Goal: Communication & Community: Answer question/provide support

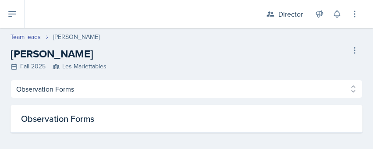
select select "Observation Forms"
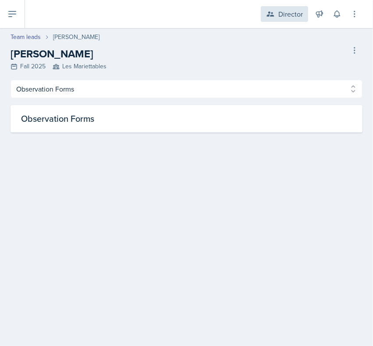
click at [295, 11] on div "Director" at bounding box center [290, 14] width 25 height 11
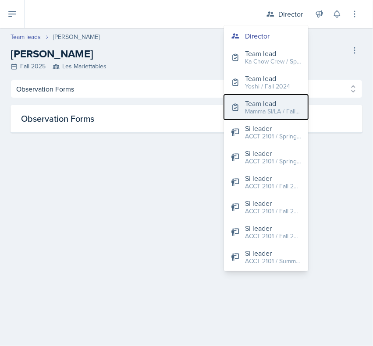
click at [272, 112] on div "Mamma SI/LA / Fall 2025" at bounding box center [273, 111] width 56 height 9
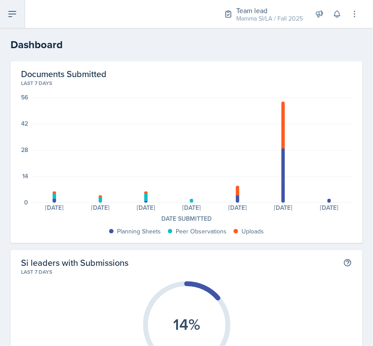
click at [18, 8] on button at bounding box center [12, 14] width 25 height 28
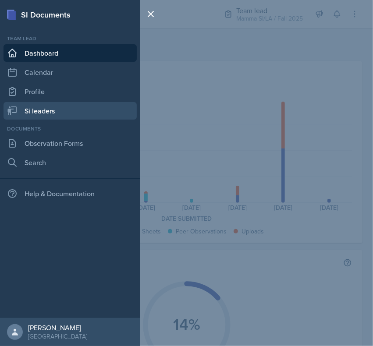
click at [39, 104] on link "Si leaders" at bounding box center [70, 111] width 133 height 18
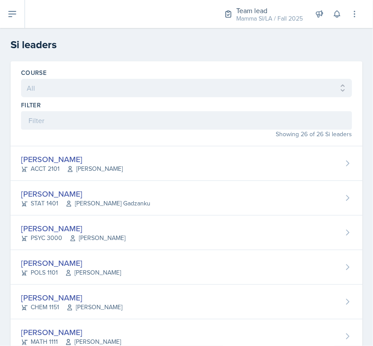
click at [119, 110] on div "Filter" at bounding box center [186, 115] width 331 height 29
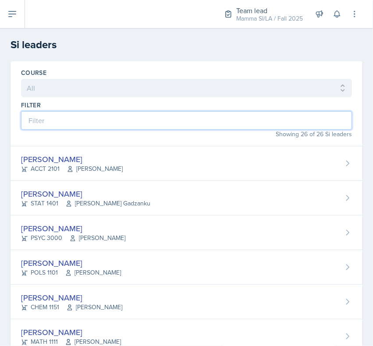
click at [109, 128] on input at bounding box center [186, 120] width 331 height 18
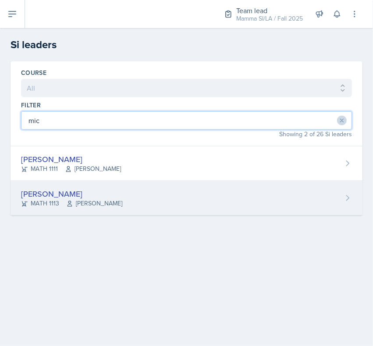
type input "mic"
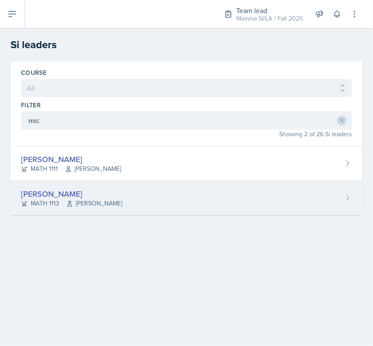
click at [75, 149] on div "[PERSON_NAME] MATH 1113 [PERSON_NAME]" at bounding box center [187, 198] width 352 height 35
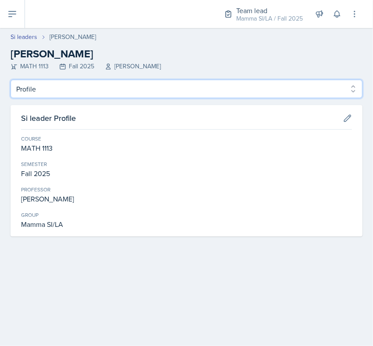
click at [49, 81] on select "Profile Planning Sheets Observation Forms Uploads" at bounding box center [187, 89] width 352 height 18
select select "Planning Sheets"
click at [11, 80] on select "Profile Planning Sheets Observation Forms Uploads" at bounding box center [187, 89] width 352 height 18
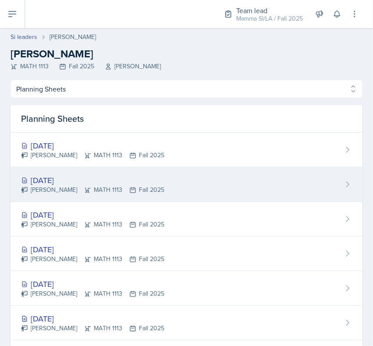
click at [94, 149] on div "[DATE]" at bounding box center [92, 180] width 143 height 12
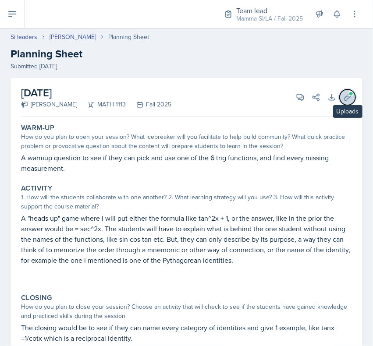
click at [343, 99] on icon at bounding box center [347, 97] width 9 height 9
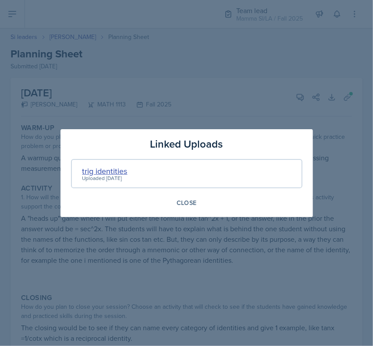
click at [102, 149] on div "trig identities" at bounding box center [104, 171] width 45 height 12
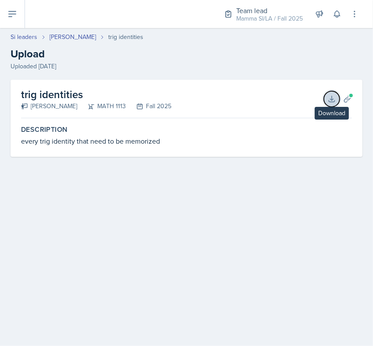
click at [334, 101] on icon at bounding box center [331, 99] width 9 height 9
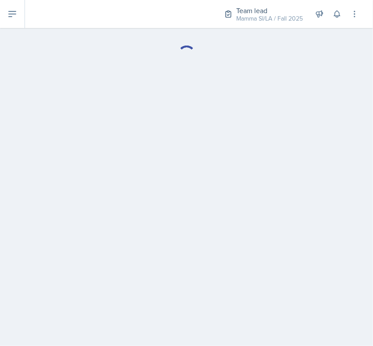
select select "Planning Sheets"
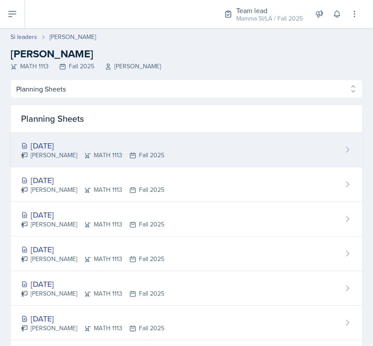
click at [98, 146] on div "[DATE]" at bounding box center [92, 146] width 143 height 12
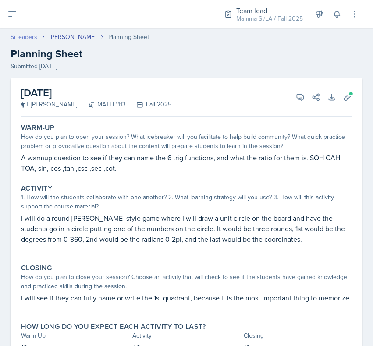
click at [28, 37] on link "Si leaders" at bounding box center [24, 36] width 27 height 9
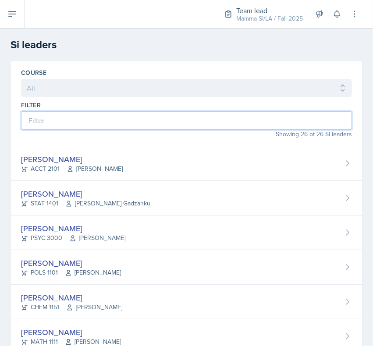
click at [137, 130] on input at bounding box center [186, 120] width 331 height 18
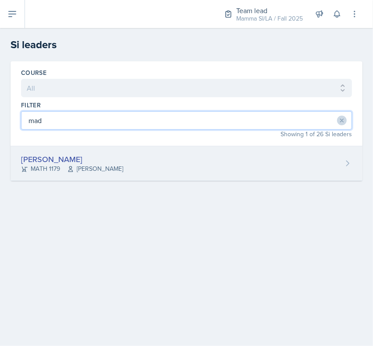
type input "mad"
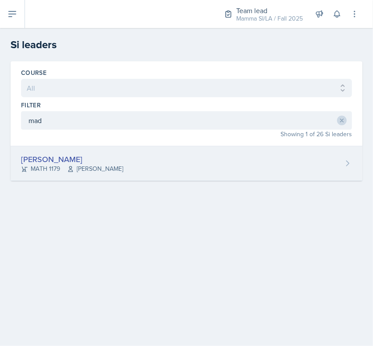
click at [119, 149] on span "[PERSON_NAME]" at bounding box center [95, 168] width 56 height 9
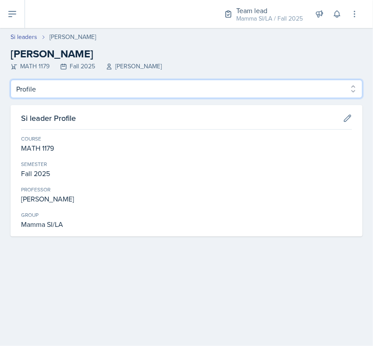
click at [82, 89] on select "Profile Planning Sheets Observation Forms Uploads" at bounding box center [187, 89] width 352 height 18
select select "Planning Sheets"
click at [11, 80] on select "Profile Planning Sheets Observation Forms Uploads" at bounding box center [187, 89] width 352 height 18
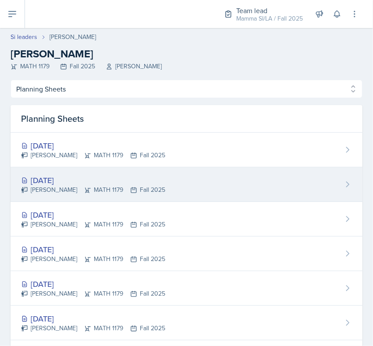
click at [104, 149] on div "[DATE]" at bounding box center [93, 180] width 144 height 12
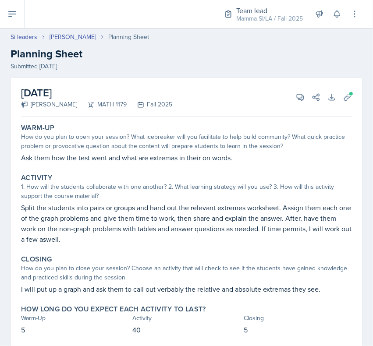
scroll to position [24, 0]
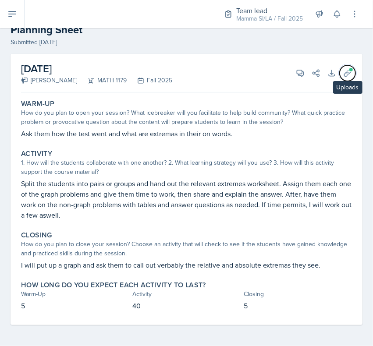
click at [344, 75] on icon at bounding box center [347, 73] width 7 height 7
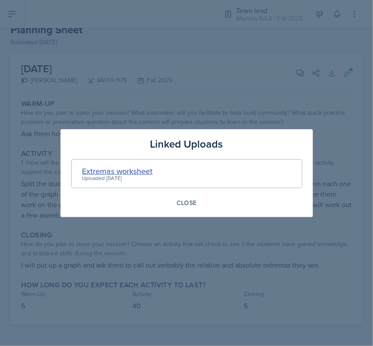
click at [137, 149] on div "Extremas worksheet" at bounding box center [117, 171] width 71 height 12
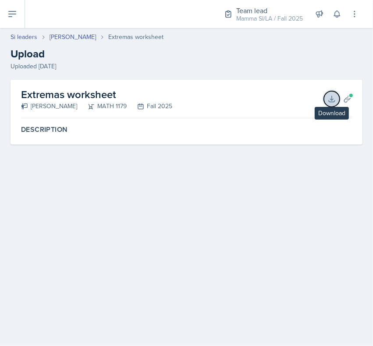
click at [326, 93] on button "Download" at bounding box center [332, 99] width 16 height 16
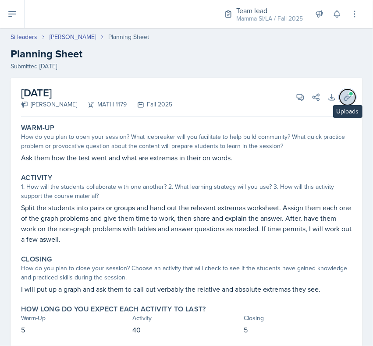
click at [343, 99] on icon at bounding box center [347, 97] width 9 height 9
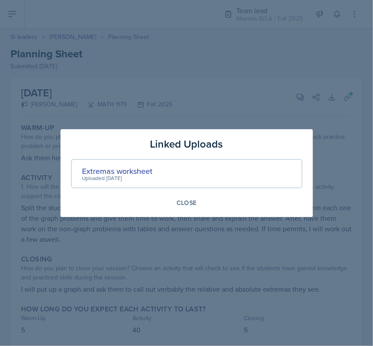
click at [214, 91] on div at bounding box center [186, 173] width 373 height 346
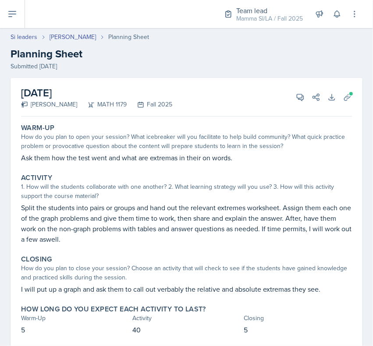
scroll to position [24, 0]
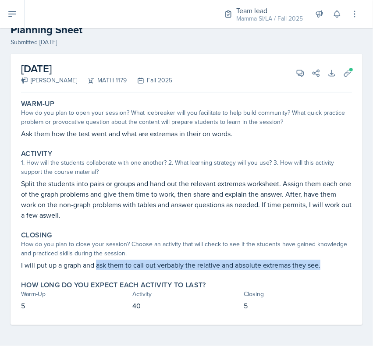
drag, startPoint x: 98, startPoint y: 268, endPoint x: 354, endPoint y: 263, distance: 256.5
click at [354, 149] on div "[DATE] [PERSON_NAME] MATH 1179 Fall 2025 View Comments Comments Send Share Down…" at bounding box center [186, 200] width 373 height 292
click at [324, 149] on p "I will put up a graph and ask them to call out verbably the relative and absolu…" at bounding box center [186, 265] width 331 height 11
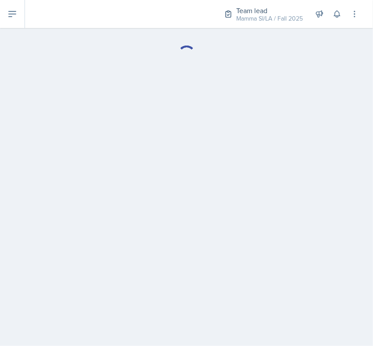
select select "Planning Sheets"
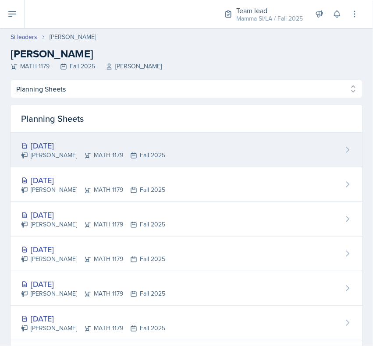
click at [82, 149] on div "[DATE]" at bounding box center [93, 146] width 144 height 12
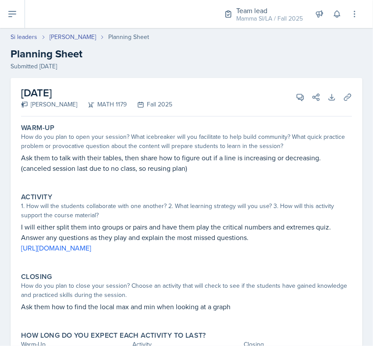
scroll to position [50, 0]
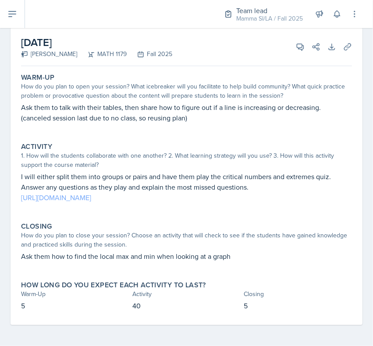
drag, startPoint x: 185, startPoint y: 208, endPoint x: 169, endPoint y: 198, distance: 18.4
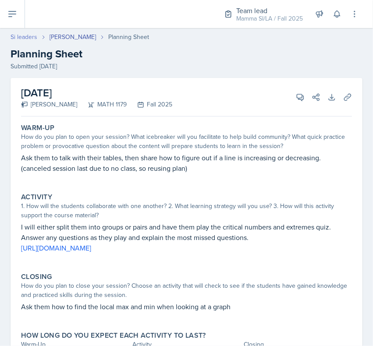
click at [21, 36] on link "Si leaders" at bounding box center [24, 36] width 27 height 9
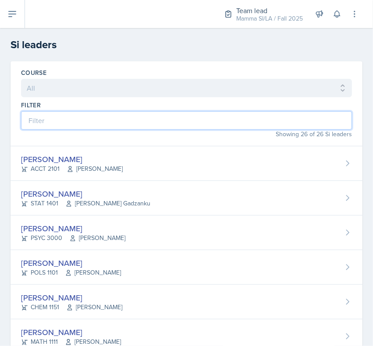
click at [88, 120] on input at bounding box center [186, 120] width 331 height 18
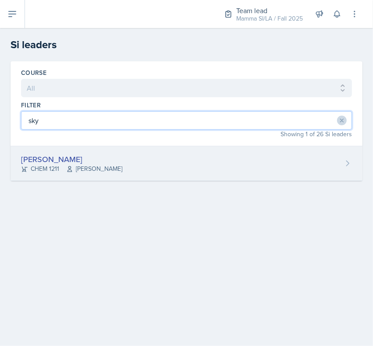
type input "sky"
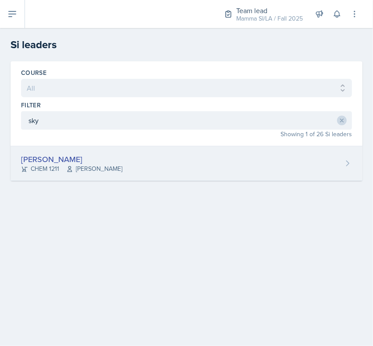
click at [72, 149] on div "[PERSON_NAME]" at bounding box center [71, 159] width 101 height 12
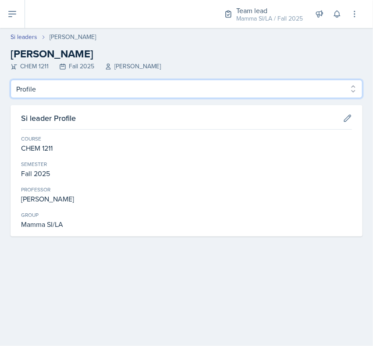
click at [69, 90] on select "Profile Planning Sheets Observation Forms Uploads" at bounding box center [187, 89] width 352 height 18
click at [11, 80] on select "Profile Planning Sheets Observation Forms Uploads" at bounding box center [187, 89] width 352 height 18
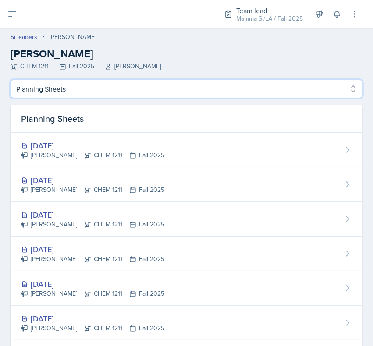
click at [76, 92] on select "Profile Planning Sheets Observation Forms Uploads" at bounding box center [187, 89] width 352 height 18
click at [11, 80] on select "Profile Planning Sheets Observation Forms Uploads" at bounding box center [187, 89] width 352 height 18
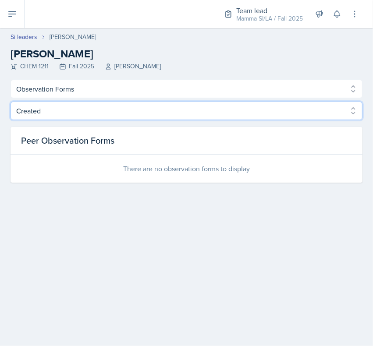
click at [114, 116] on select "Created Observed" at bounding box center [187, 111] width 352 height 18
click at [115, 108] on select "Created Observed" at bounding box center [187, 111] width 352 height 18
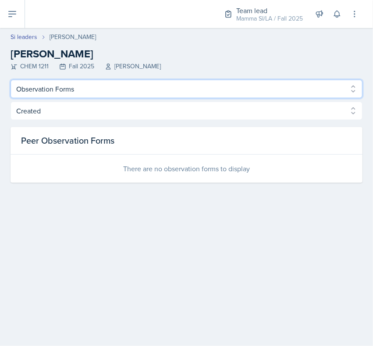
click at [117, 94] on select "Profile Planning Sheets Observation Forms Uploads" at bounding box center [187, 89] width 352 height 18
select select "Planning Sheets"
click at [11, 80] on select "Profile Planning Sheets Observation Forms Uploads" at bounding box center [187, 89] width 352 height 18
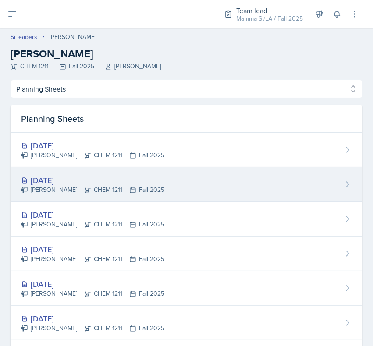
click at [130, 149] on icon at bounding box center [132, 190] width 5 height 5
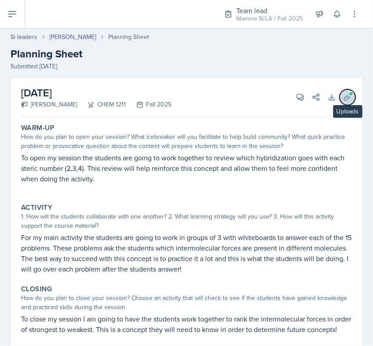
click at [343, 100] on icon at bounding box center [347, 97] width 9 height 9
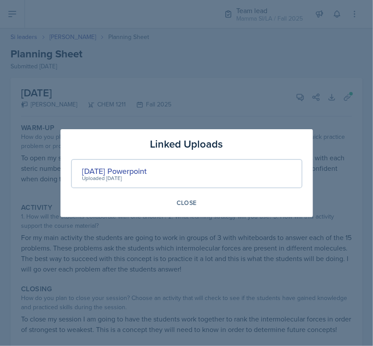
click at [139, 149] on div "Uploaded [DATE]" at bounding box center [114, 178] width 65 height 8
click at [139, 149] on div "[DATE] Powerpoint" at bounding box center [114, 171] width 65 height 12
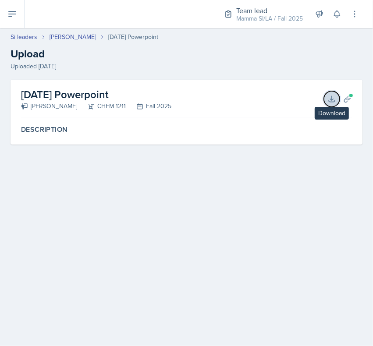
click at [335, 95] on icon at bounding box center [331, 99] width 9 height 9
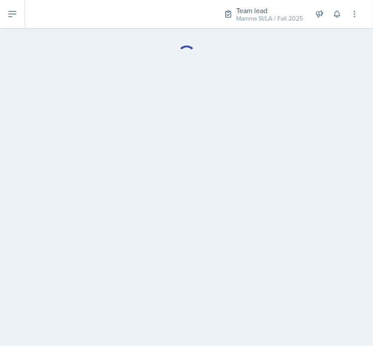
select select "Planning Sheets"
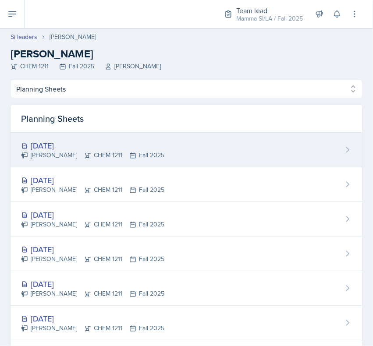
click at [88, 149] on div "[DATE]" at bounding box center [92, 146] width 143 height 12
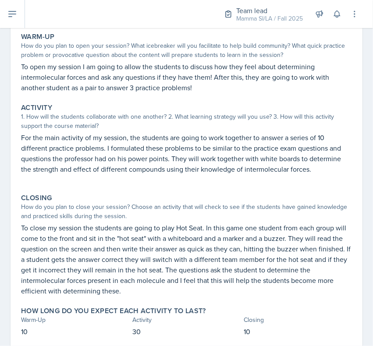
scroll to position [18, 0]
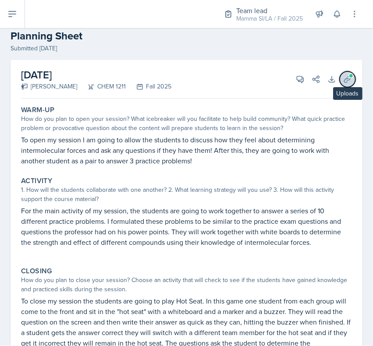
click at [348, 75] on span at bounding box center [350, 75] width 5 height 5
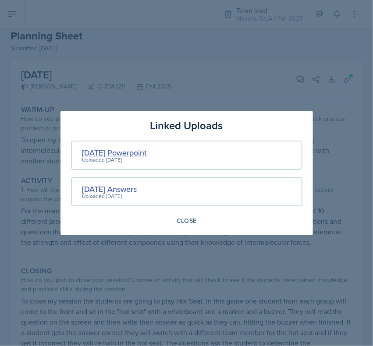
click at [138, 149] on div "[DATE] Powerpoint" at bounding box center [114, 153] width 65 height 12
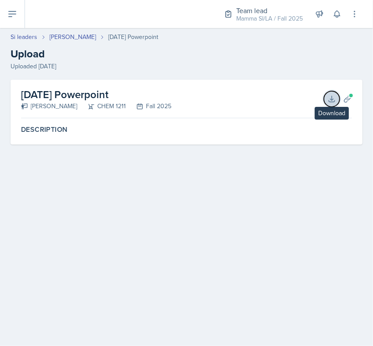
click at [331, 98] on icon at bounding box center [331, 99] width 9 height 9
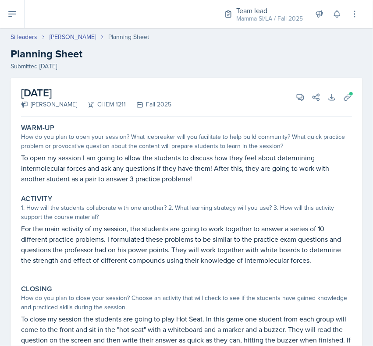
click at [198, 149] on div "Warm-Up How do you plan to open your session? What icebreaker will you facilita…" at bounding box center [186, 281] width 331 height 322
click at [33, 33] on link "Si leaders" at bounding box center [24, 36] width 27 height 9
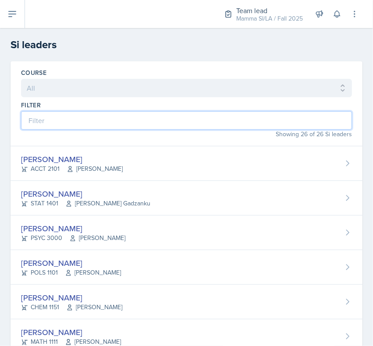
click at [67, 112] on input at bounding box center [186, 120] width 331 height 18
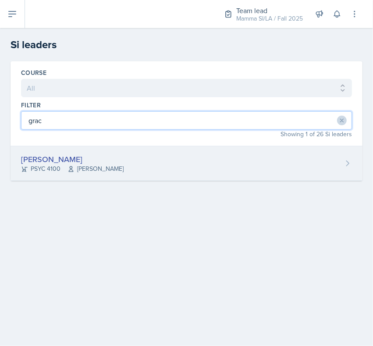
type input "grac"
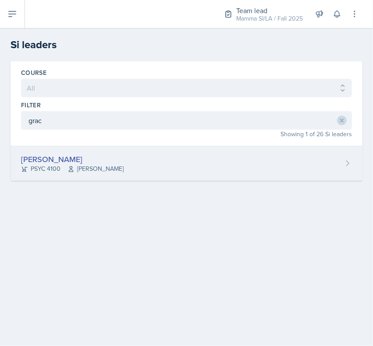
click at [82, 149] on div "[PERSON_NAME] PSYC 4100 [PERSON_NAME] Story" at bounding box center [187, 163] width 352 height 35
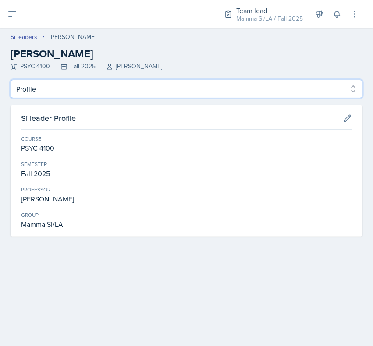
click at [97, 90] on select "Profile Planning Sheets Observation Forms Uploads" at bounding box center [187, 89] width 352 height 18
select select "Planning Sheets"
click at [11, 80] on select "Profile Planning Sheets Observation Forms Uploads" at bounding box center [187, 89] width 352 height 18
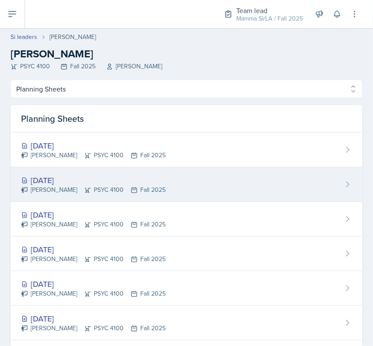
click at [97, 149] on div "[PERSON_NAME] PSYC 4100 Fall 2025" at bounding box center [93, 189] width 145 height 9
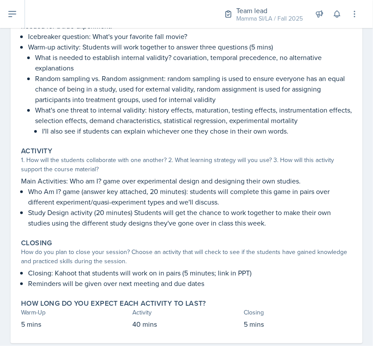
scroll to position [124, 0]
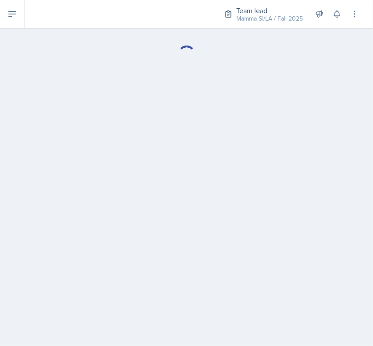
select select "Planning Sheets"
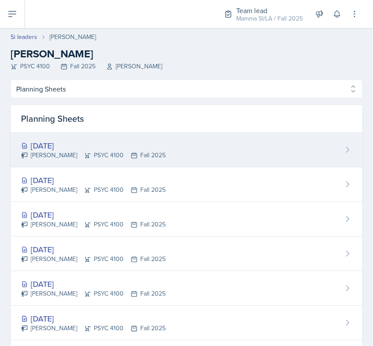
click at [95, 148] on div "[DATE]" at bounding box center [93, 146] width 145 height 12
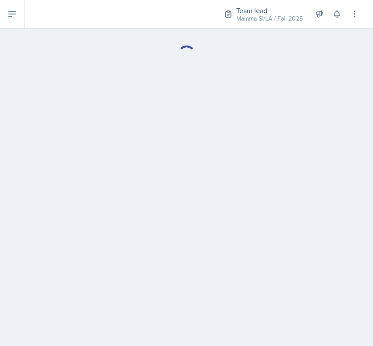
select select "Planning Sheets"
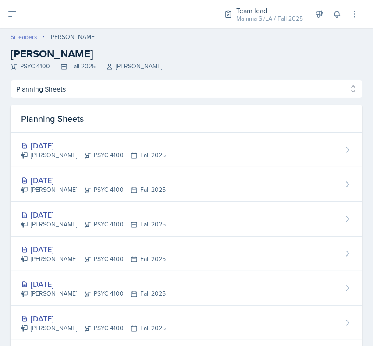
click at [21, 39] on link "Si leaders" at bounding box center [24, 36] width 27 height 9
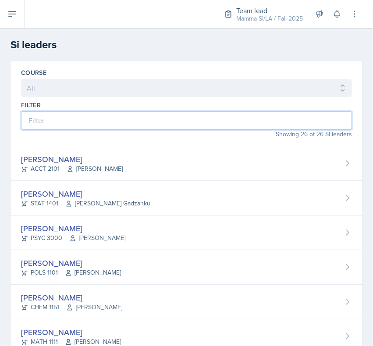
click at [67, 117] on input at bounding box center [186, 120] width 331 height 18
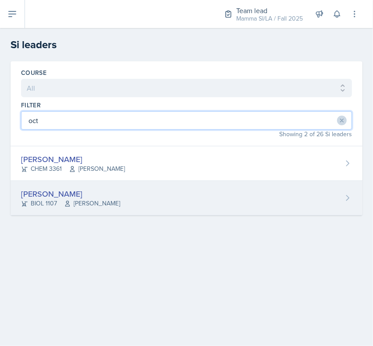
type input "oct"
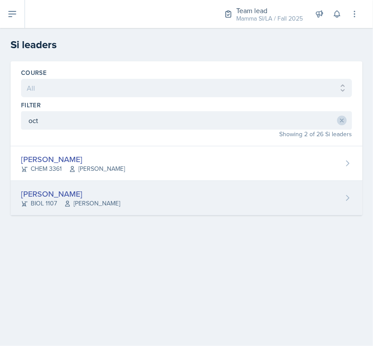
click at [94, 149] on div "[PERSON_NAME]" at bounding box center [70, 194] width 99 height 12
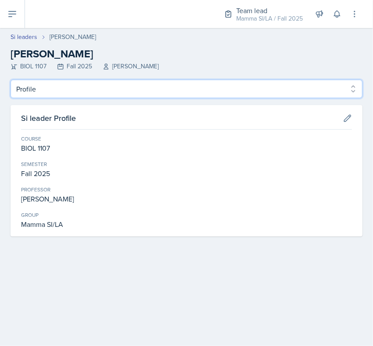
drag, startPoint x: 206, startPoint y: 85, endPoint x: 213, endPoint y: 98, distance: 14.9
click at [208, 89] on select "Profile Planning Sheets Observation Forms Uploads" at bounding box center [187, 89] width 352 height 18
select select "Planning Sheets"
click at [11, 80] on select "Profile Planning Sheets Observation Forms Uploads" at bounding box center [187, 89] width 352 height 18
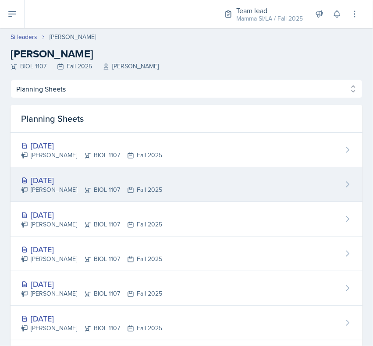
click at [121, 149] on div "[DATE]" at bounding box center [91, 180] width 141 height 12
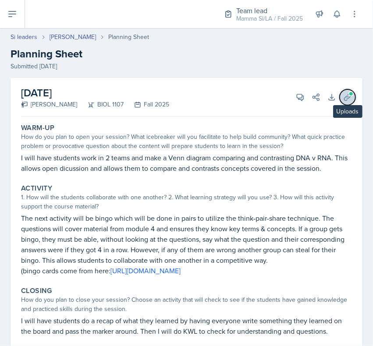
click at [343, 95] on icon at bounding box center [347, 97] width 9 height 9
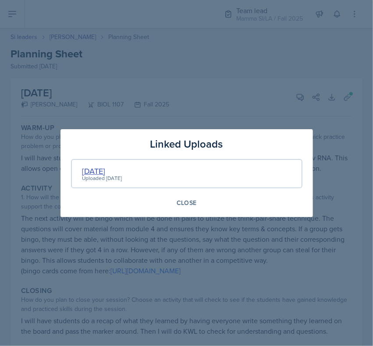
click at [100, 149] on div "[DATE]" at bounding box center [102, 171] width 40 height 12
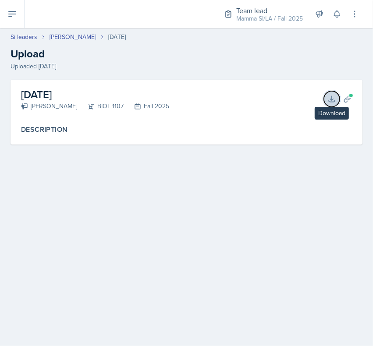
click at [330, 100] on icon at bounding box center [331, 99] width 9 height 9
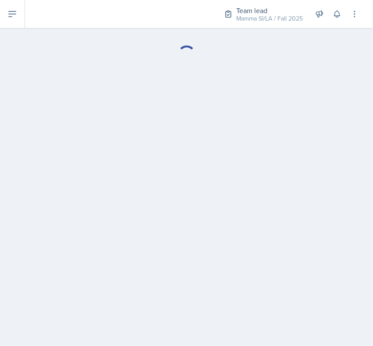
select select "Planning Sheets"
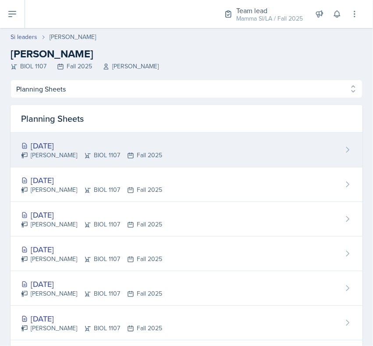
click at [82, 148] on div "[DATE]" at bounding box center [91, 146] width 141 height 12
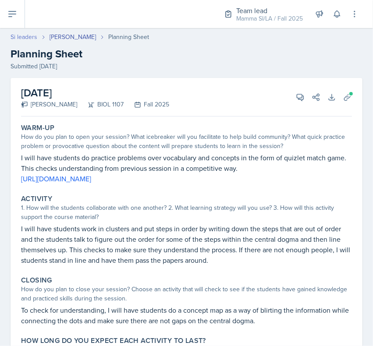
click at [16, 36] on link "Si leaders" at bounding box center [24, 36] width 27 height 9
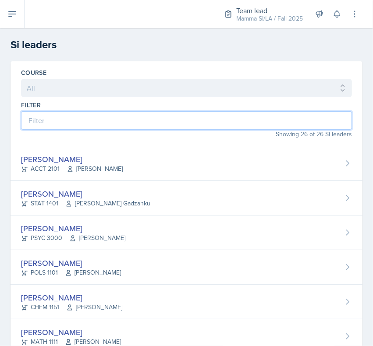
click at [95, 125] on input at bounding box center [186, 120] width 331 height 18
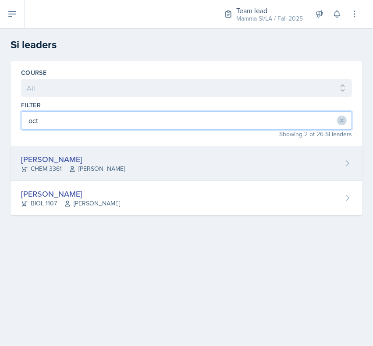
type input "oct"
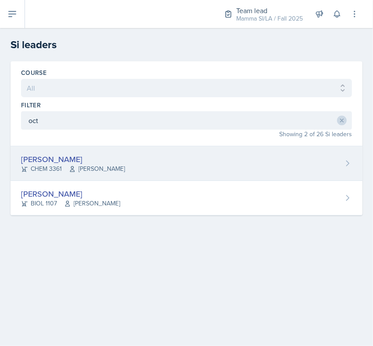
click at [112, 149] on div "[PERSON_NAME] CHEM 3361 [PERSON_NAME]" at bounding box center [187, 163] width 352 height 35
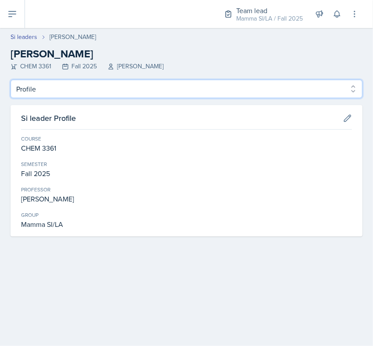
click at [117, 96] on select "Profile Planning Sheets Observation Forms Uploads" at bounding box center [187, 89] width 352 height 18
select select "Planning Sheets"
click at [11, 80] on select "Profile Planning Sheets Observation Forms Uploads" at bounding box center [187, 89] width 352 height 18
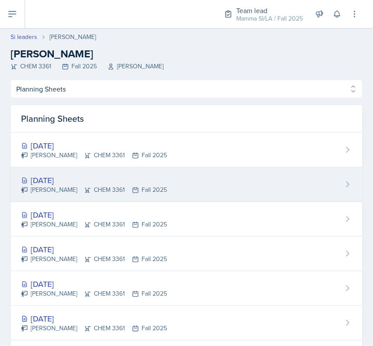
click at [102, 149] on div "[DATE] [PERSON_NAME] CHEM 3361 Fall 2025" at bounding box center [187, 184] width 352 height 35
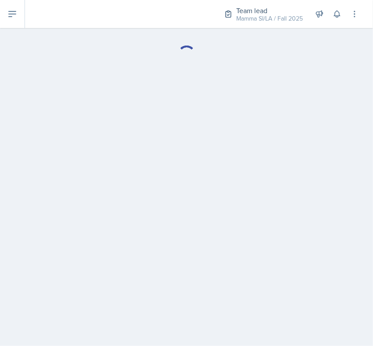
select select "Planning Sheets"
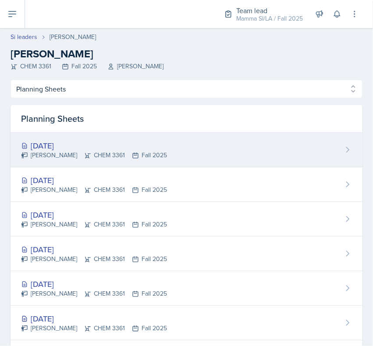
click at [68, 149] on div "[DATE]" at bounding box center [94, 146] width 146 height 12
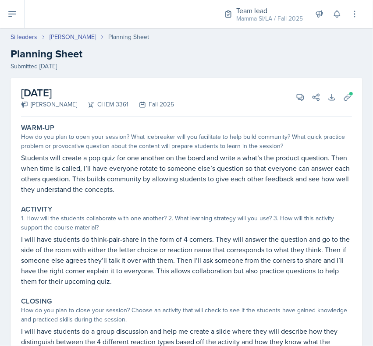
click at [20, 31] on header "Si leaders [PERSON_NAME] Planning Sheet Planning Sheet Submitted [DATE]" at bounding box center [186, 52] width 373 height 56
click at [20, 35] on link "Si leaders" at bounding box center [24, 36] width 27 height 9
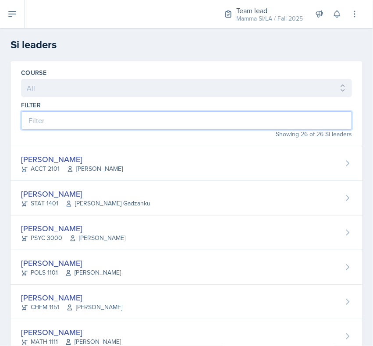
click at [103, 121] on input at bounding box center [186, 120] width 331 height 18
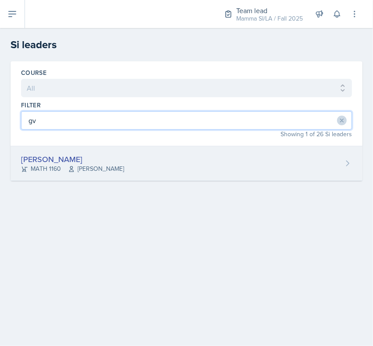
type input "gv"
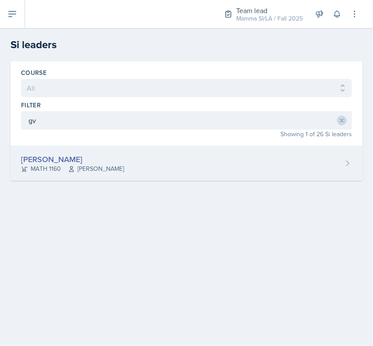
click at [173, 149] on div "[PERSON_NAME] MATH 1160 [PERSON_NAME]" at bounding box center [187, 163] width 352 height 35
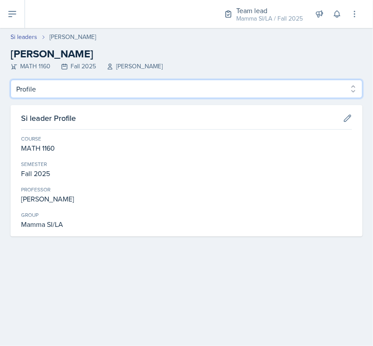
click at [54, 88] on select "Profile Planning Sheets Observation Forms Uploads" at bounding box center [187, 89] width 352 height 18
select select "Planning Sheets"
click at [11, 80] on select "Profile Planning Sheets Observation Forms Uploads" at bounding box center [187, 89] width 352 height 18
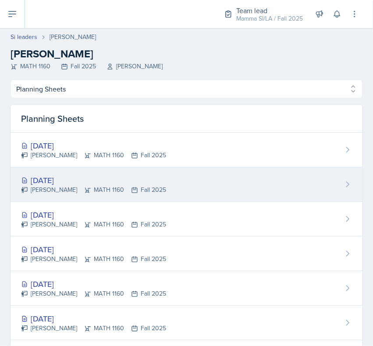
click at [109, 149] on div "[DATE] [PERSON_NAME] MATH 1160 Fall 2025" at bounding box center [187, 184] width 352 height 35
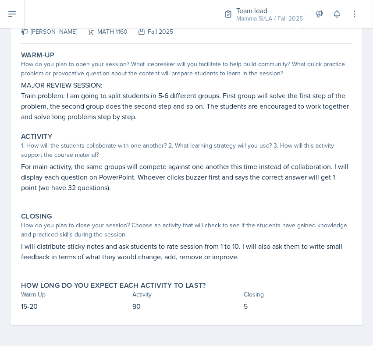
scroll to position [36, 0]
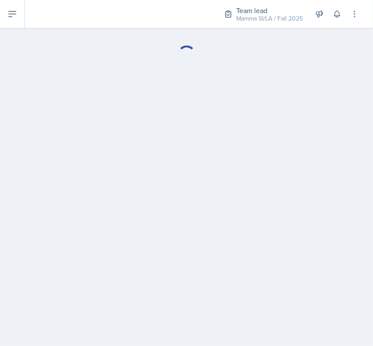
select select "Planning Sheets"
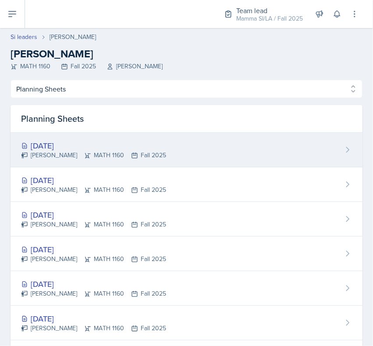
click at [106, 149] on div "[DATE]" at bounding box center [93, 146] width 145 height 12
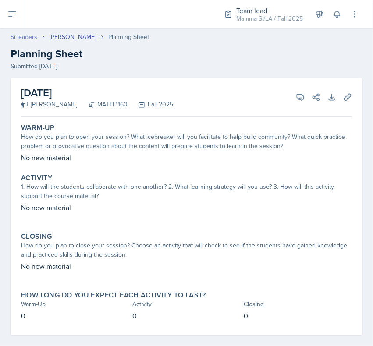
click at [22, 35] on link "Si leaders" at bounding box center [24, 36] width 27 height 9
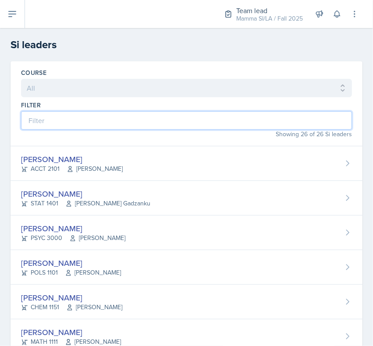
click at [97, 126] on input at bounding box center [186, 120] width 331 height 18
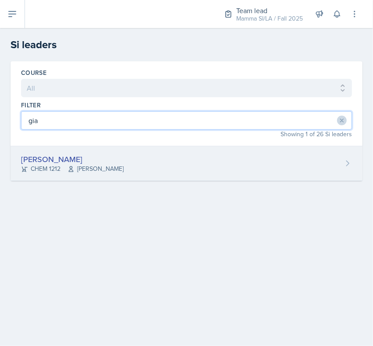
type input "gia"
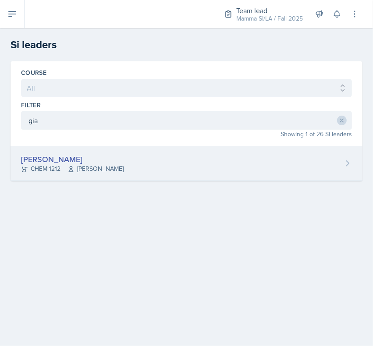
click at [86, 149] on div "[PERSON_NAME]" at bounding box center [72, 159] width 103 height 12
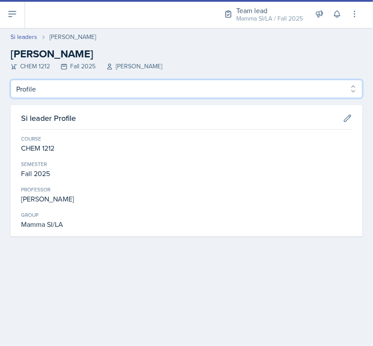
drag, startPoint x: 120, startPoint y: 85, endPoint x: 114, endPoint y: 93, distance: 10.2
click at [120, 85] on select "Profile Planning Sheets Observation Forms Uploads" at bounding box center [187, 89] width 352 height 18
select select "Planning Sheets"
click at [11, 80] on select "Profile Planning Sheets Observation Forms Uploads" at bounding box center [187, 89] width 352 height 18
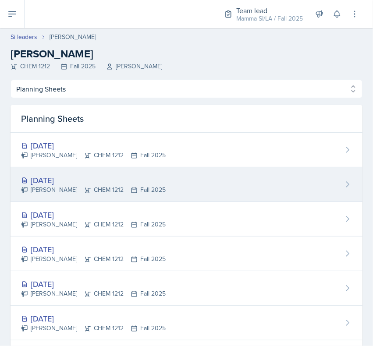
click at [90, 149] on div "[DATE]" at bounding box center [93, 180] width 145 height 12
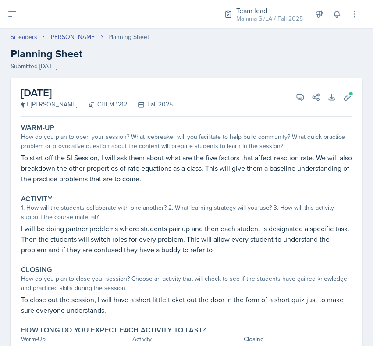
select select "Planning Sheets"
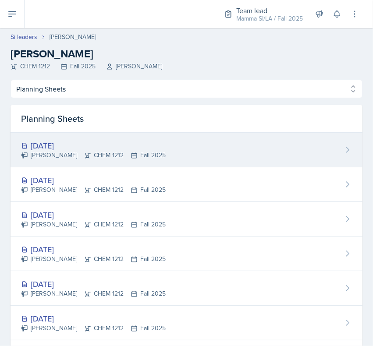
click at [107, 146] on div "[DATE]" at bounding box center [93, 146] width 145 height 12
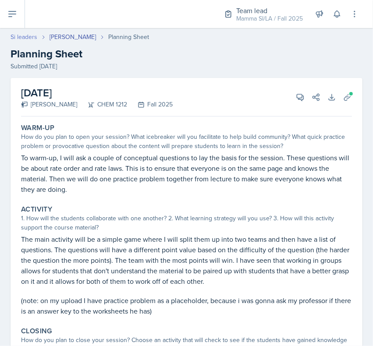
click at [20, 37] on link "Si leaders" at bounding box center [24, 36] width 27 height 9
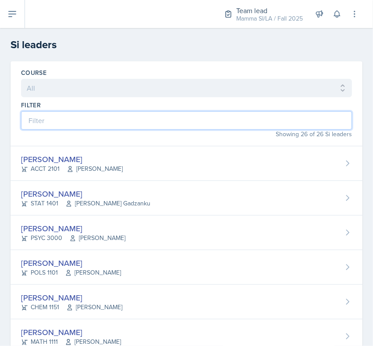
click at [146, 117] on input at bounding box center [186, 120] width 331 height 18
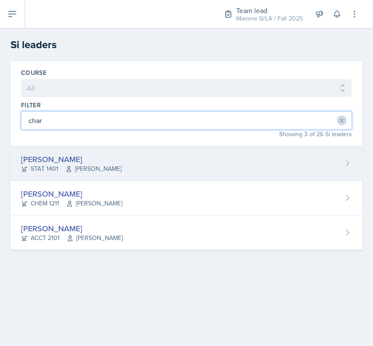
type input "char"
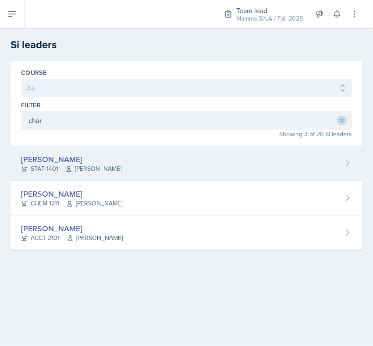
click at [140, 149] on div "[PERSON_NAME] STAT 1401 [PERSON_NAME]" at bounding box center [187, 163] width 352 height 35
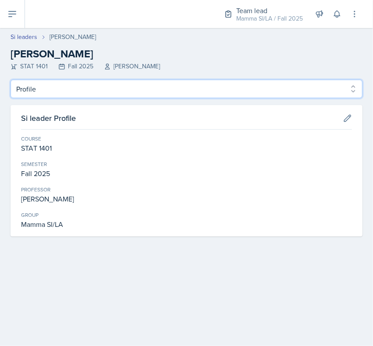
click at [142, 96] on select "Profile Planning Sheets Observation Forms Uploads" at bounding box center [187, 89] width 352 height 18
select select "Planning Sheets"
click at [11, 80] on select "Profile Planning Sheets Observation Forms Uploads" at bounding box center [187, 89] width 352 height 18
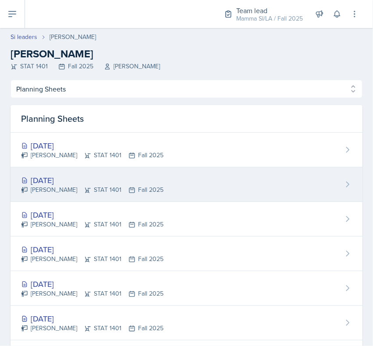
click at [97, 149] on div "[DATE]" at bounding box center [92, 180] width 142 height 12
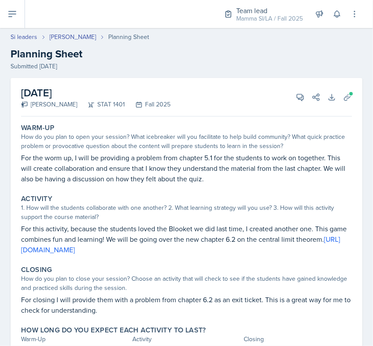
select select "Planning Sheets"
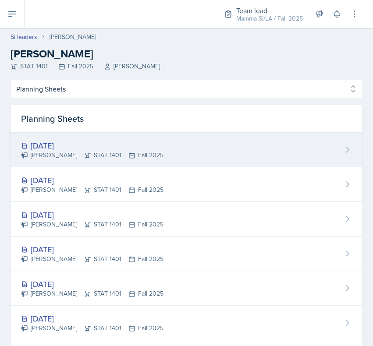
click at [95, 149] on div "[DATE] [PERSON_NAME] STAT 1401 Fall 2025" at bounding box center [187, 150] width 352 height 35
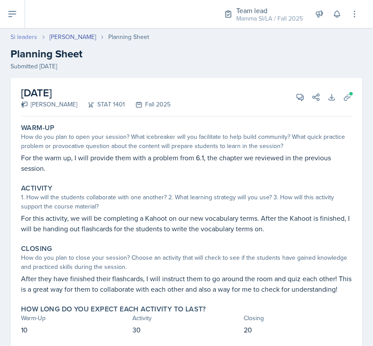
click at [22, 38] on link "Si leaders" at bounding box center [24, 36] width 27 height 9
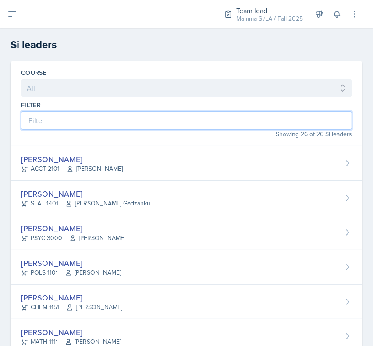
click at [112, 120] on input at bounding box center [186, 120] width 331 height 18
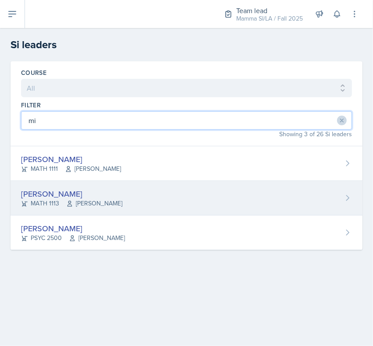
type input "mi"
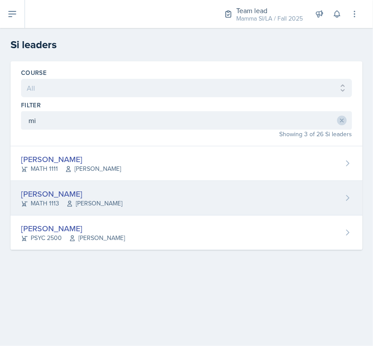
click at [99, 149] on div "[PERSON_NAME]" at bounding box center [71, 194] width 101 height 12
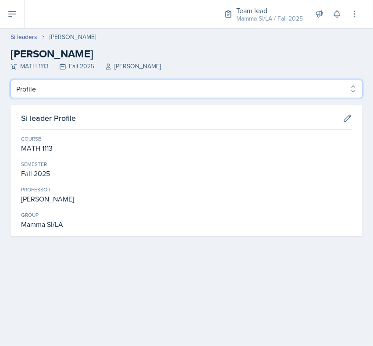
click at [203, 92] on select "Profile Planning Sheets Observation Forms Uploads" at bounding box center [187, 89] width 352 height 18
select select "Planning Sheets"
click at [11, 80] on select "Profile Planning Sheets Observation Forms Uploads" at bounding box center [187, 89] width 352 height 18
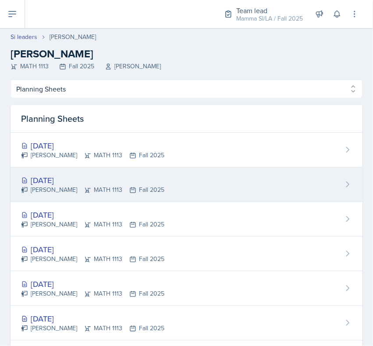
click at [123, 149] on div "[PERSON_NAME] MATH 1113 Fall 2025" at bounding box center [92, 189] width 143 height 9
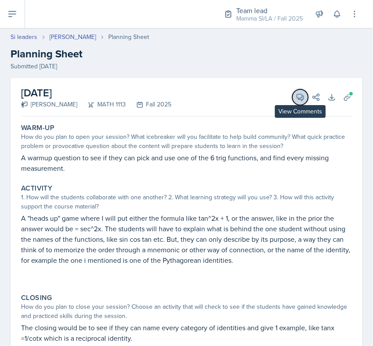
click at [297, 97] on icon at bounding box center [300, 97] width 7 height 7
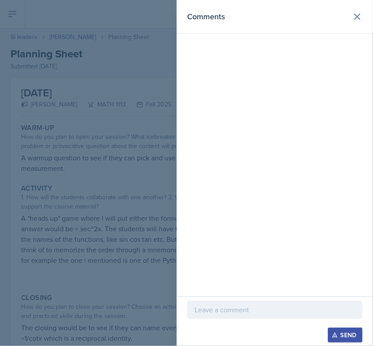
click at [235, 149] on p at bounding box center [275, 310] width 160 height 11
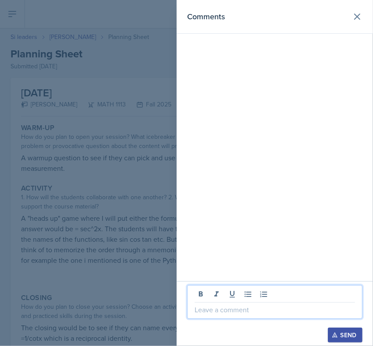
paste div
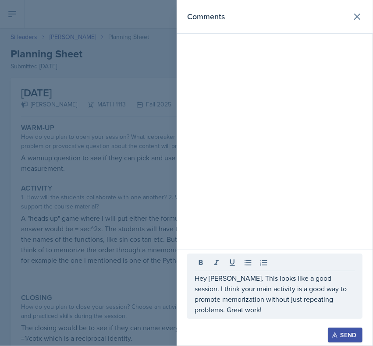
click at [270, 149] on div "Hey [PERSON_NAME]. This looks like a good session. I think your main activity i…" at bounding box center [274, 286] width 175 height 65
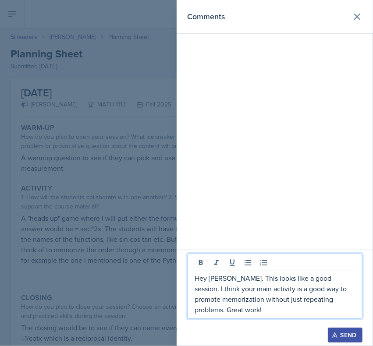
click at [334, 149] on icon "button" at bounding box center [335, 335] width 6 height 6
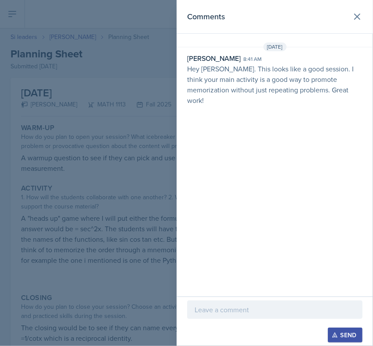
click at [349, 21] on div "Comments" at bounding box center [274, 17] width 175 height 12
click at [351, 17] on button at bounding box center [357, 17] width 18 height 18
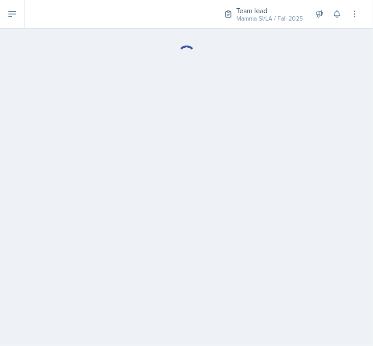
select select "Planning Sheets"
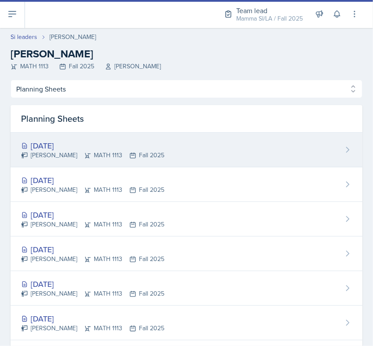
click at [119, 147] on div "[DATE]" at bounding box center [92, 146] width 143 height 12
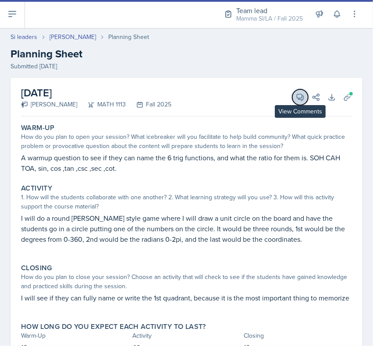
click at [296, 99] on icon at bounding box center [300, 97] width 9 height 9
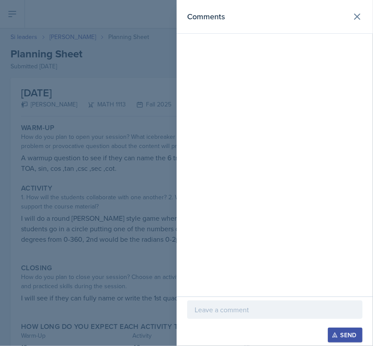
click at [253, 149] on div "Send" at bounding box center [275, 322] width 196 height 50
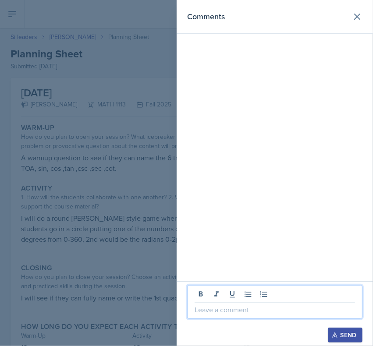
click at [250, 149] on p at bounding box center [275, 310] width 160 height 11
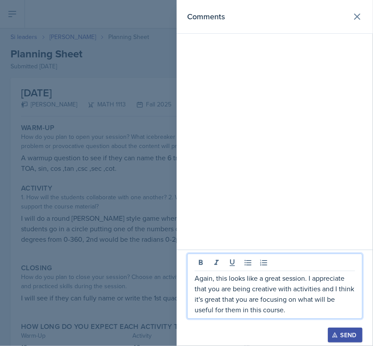
click at [348, 149] on button "Send" at bounding box center [345, 335] width 35 height 15
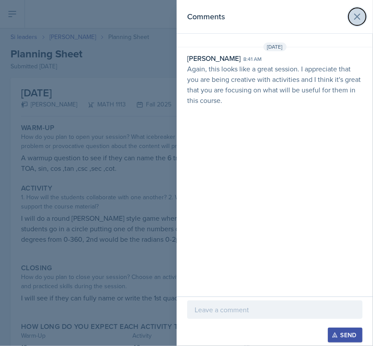
click at [349, 16] on button at bounding box center [357, 17] width 18 height 18
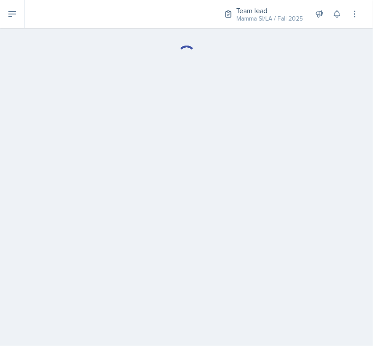
select select "Planning Sheets"
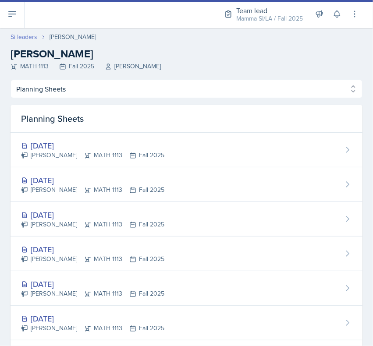
click at [15, 36] on link "Si leaders" at bounding box center [24, 36] width 27 height 9
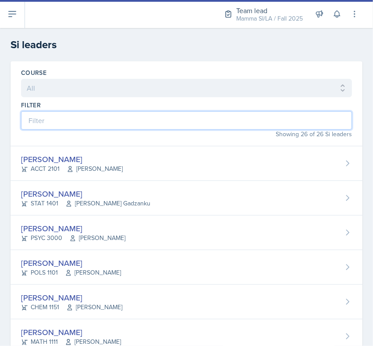
click at [100, 126] on input at bounding box center [186, 120] width 331 height 18
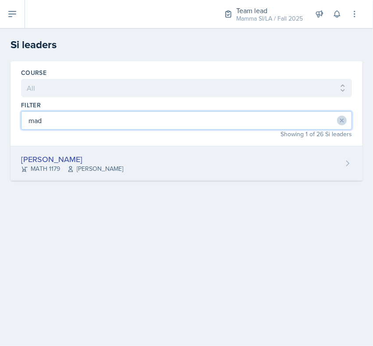
type input "mad"
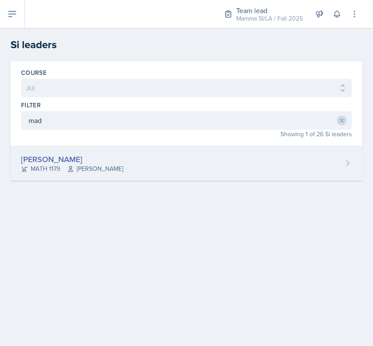
click at [102, 149] on div "[PERSON_NAME]" at bounding box center [72, 159] width 102 height 12
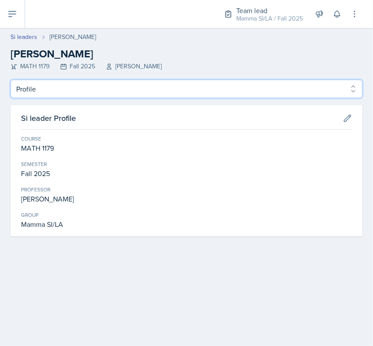
click at [189, 94] on select "Profile Planning Sheets Observation Forms Uploads" at bounding box center [187, 89] width 352 height 18
select select "Planning Sheets"
click at [11, 80] on select "Profile Planning Sheets Observation Forms Uploads" at bounding box center [187, 89] width 352 height 18
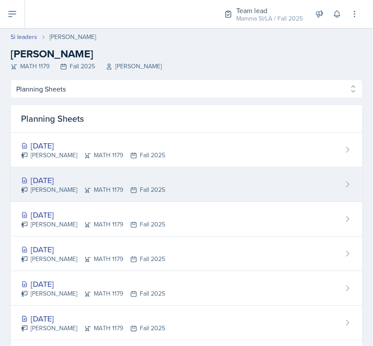
click at [94, 149] on div "[DATE] [PERSON_NAME] MATH 1179 Fall 2025" at bounding box center [187, 184] width 352 height 35
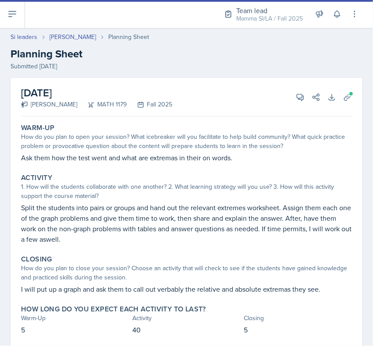
click at [281, 91] on div "[DATE] [PERSON_NAME] MATH 1179 Fall 2025 View Comments Comments Send Share Down…" at bounding box center [186, 97] width 331 height 39
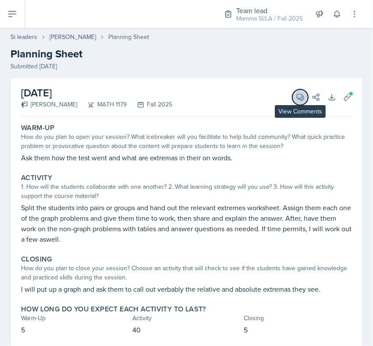
click at [296, 101] on icon at bounding box center [300, 97] width 9 height 9
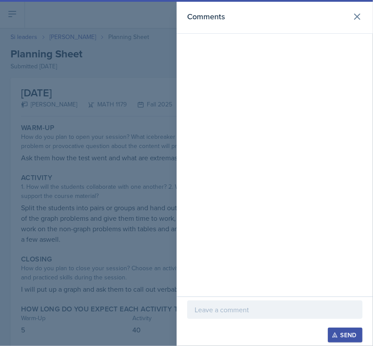
click at [260, 149] on p at bounding box center [275, 310] width 160 height 11
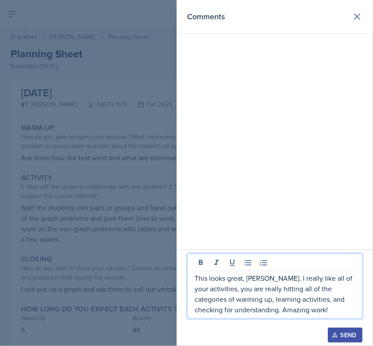
click at [292, 149] on div "This looks great, [PERSON_NAME]. I really like all of your activities, you are …" at bounding box center [274, 286] width 175 height 65
click at [297, 149] on p "This looks great, [PERSON_NAME]. I really like all of your activities, you are …" at bounding box center [275, 294] width 160 height 42
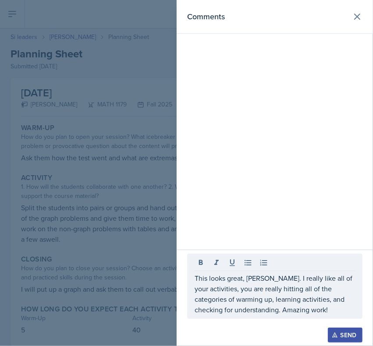
click at [338, 149] on div "Send" at bounding box center [345, 335] width 23 height 7
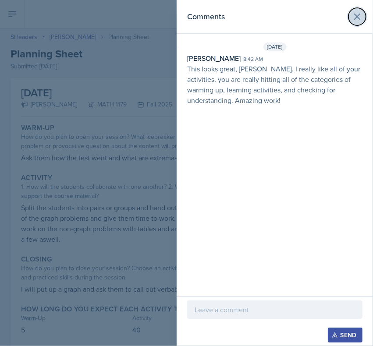
click at [352, 17] on icon at bounding box center [357, 16] width 11 height 11
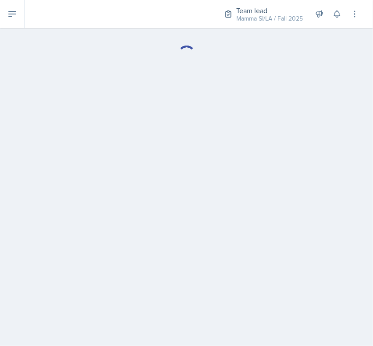
select select "Planning Sheets"
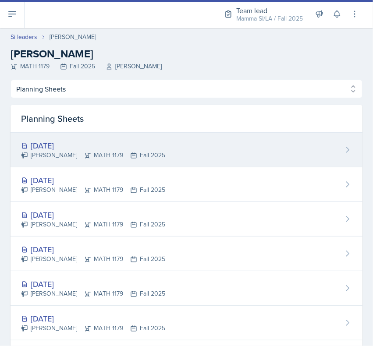
click at [87, 137] on div "[DATE] [PERSON_NAME] MATH 1179 Fall 2025" at bounding box center [187, 150] width 352 height 35
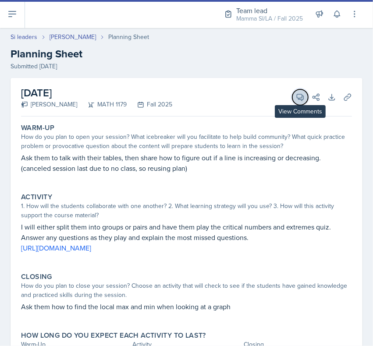
click at [296, 97] on icon at bounding box center [300, 97] width 9 height 9
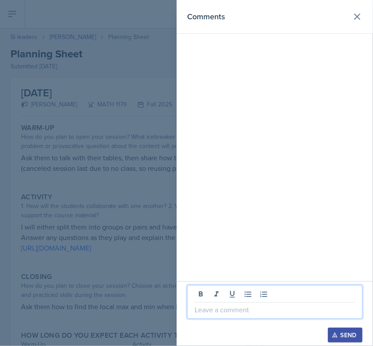
click at [262, 149] on p at bounding box center [275, 310] width 160 height 11
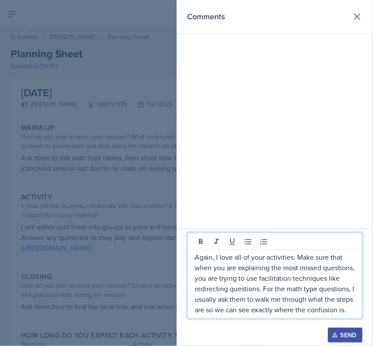
click at [349, 149] on button "Send" at bounding box center [345, 335] width 35 height 15
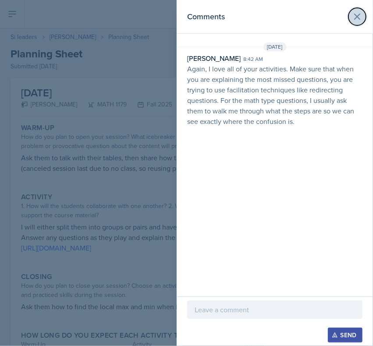
click at [352, 15] on icon at bounding box center [357, 16] width 11 height 11
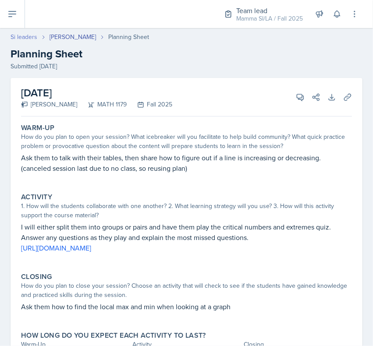
click at [16, 33] on link "Si leaders" at bounding box center [24, 36] width 27 height 9
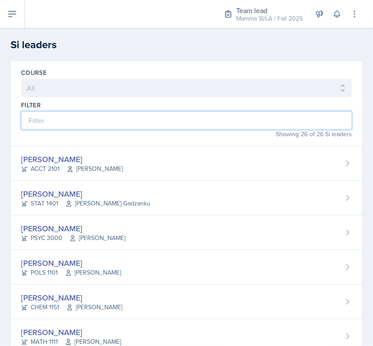
click at [121, 121] on input at bounding box center [186, 120] width 331 height 18
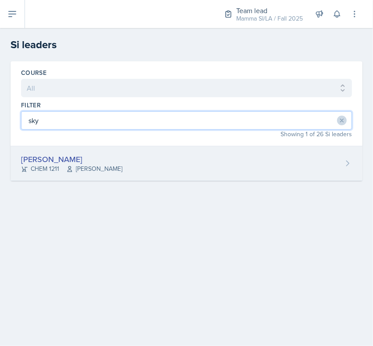
type input "sky"
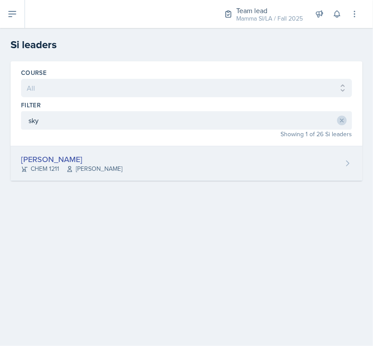
click at [202, 149] on div "[PERSON_NAME] CHEM 1211 [PERSON_NAME]" at bounding box center [187, 163] width 352 height 35
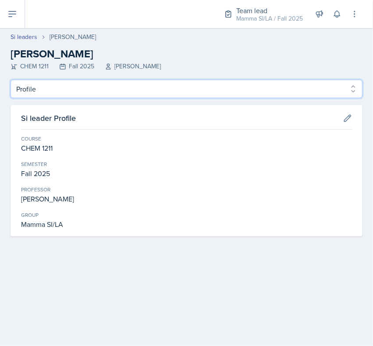
drag, startPoint x: 95, startPoint y: 89, endPoint x: 90, endPoint y: 98, distance: 9.8
click at [95, 90] on select "Profile Planning Sheets Observation Forms Uploads" at bounding box center [187, 89] width 352 height 18
select select "Planning Sheets"
click at [11, 80] on select "Profile Planning Sheets Observation Forms Uploads" at bounding box center [187, 89] width 352 height 18
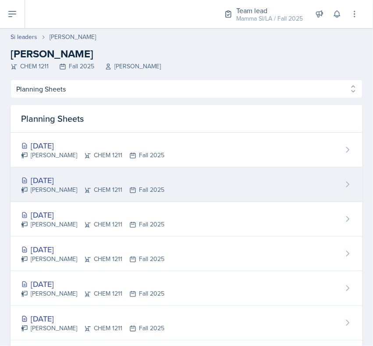
click at [91, 149] on div "[DATE]" at bounding box center [92, 180] width 143 height 12
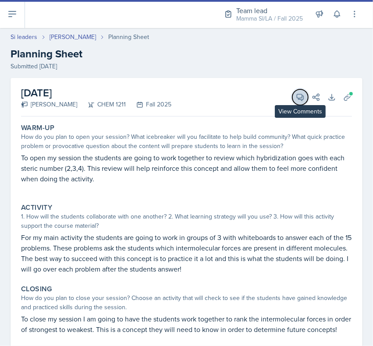
click at [292, 99] on button "View Comments" at bounding box center [300, 97] width 16 height 16
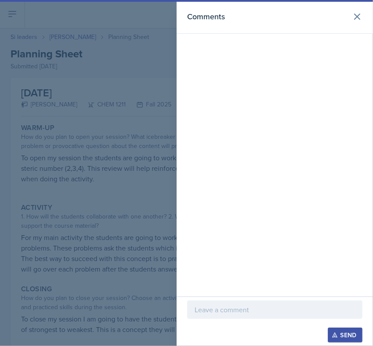
click at [256, 149] on p at bounding box center [275, 310] width 160 height 11
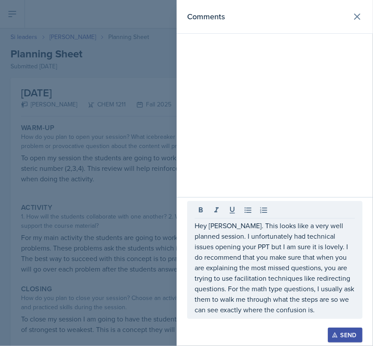
click at [345, 149] on div "Send" at bounding box center [345, 335] width 23 height 7
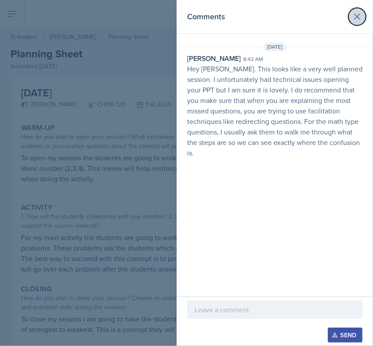
click at [357, 12] on icon at bounding box center [357, 16] width 11 height 11
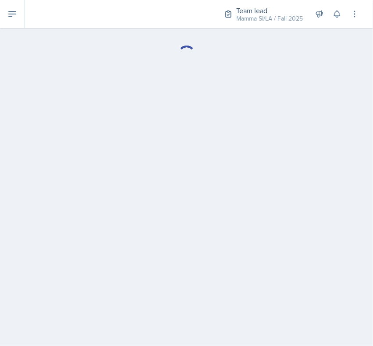
select select "Planning Sheets"
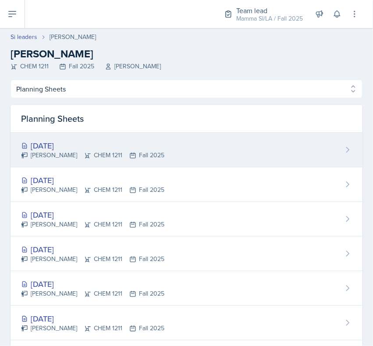
click at [106, 147] on div "[DATE]" at bounding box center [92, 146] width 143 height 12
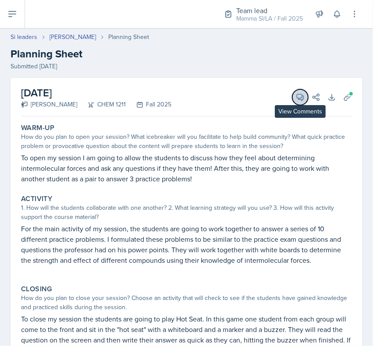
click at [301, 93] on span at bounding box center [303, 94] width 4 height 4
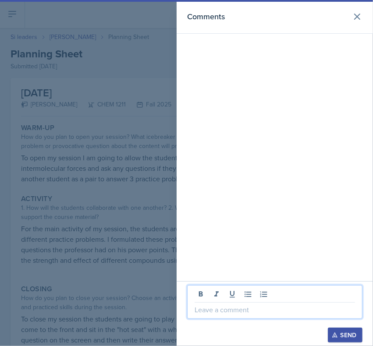
click at [211, 149] on p at bounding box center [275, 310] width 160 height 11
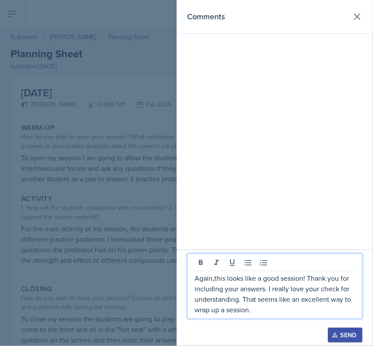
click at [216, 149] on p "Again,this looks like a good session! Thank you for including your answers. I r…" at bounding box center [275, 294] width 160 height 42
click at [280, 149] on p "Again, this looks like a good session! Thank you for including your answers. I …" at bounding box center [275, 294] width 160 height 42
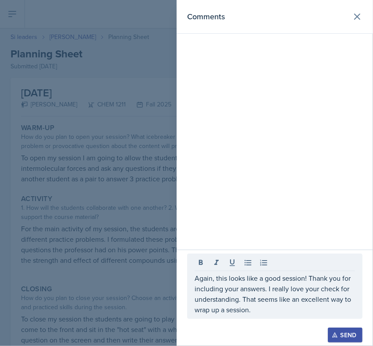
click at [342, 149] on div "Send" at bounding box center [345, 335] width 23 height 7
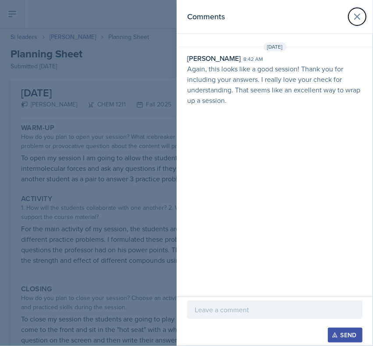
drag, startPoint x: 354, startPoint y: 18, endPoint x: 341, endPoint y: 19, distance: 13.6
click at [354, 18] on icon at bounding box center [357, 16] width 11 height 11
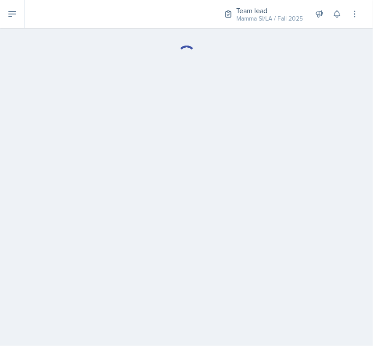
select select "Planning Sheets"
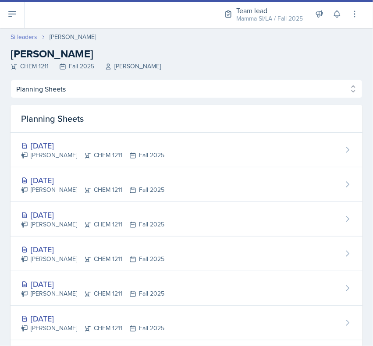
click at [25, 38] on link "Si leaders" at bounding box center [24, 36] width 27 height 9
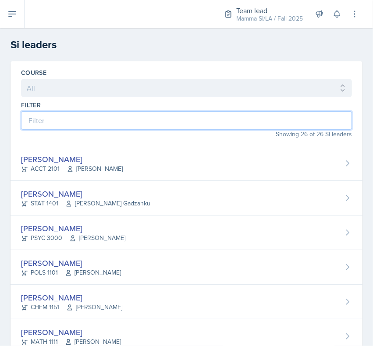
click at [123, 121] on input at bounding box center [186, 120] width 331 height 18
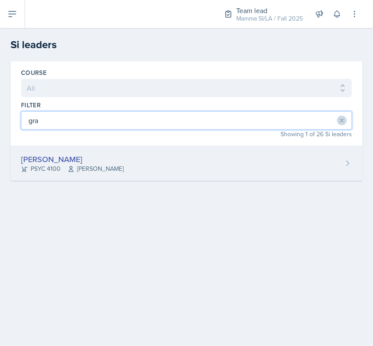
type input "gra"
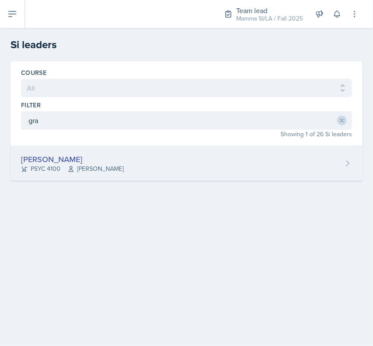
click at [125, 149] on div "[PERSON_NAME] PSYC 4100 [PERSON_NAME] Story" at bounding box center [187, 163] width 352 height 35
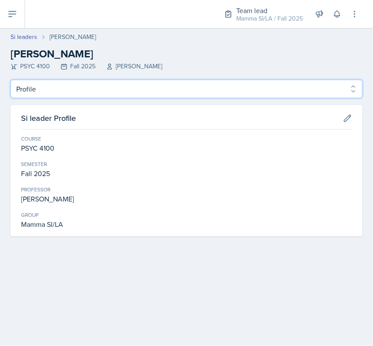
click at [108, 91] on select "Profile Planning Sheets Observation Forms Uploads" at bounding box center [187, 89] width 352 height 18
select select "Planning Sheets"
click at [11, 80] on select "Profile Planning Sheets Observation Forms Uploads" at bounding box center [187, 89] width 352 height 18
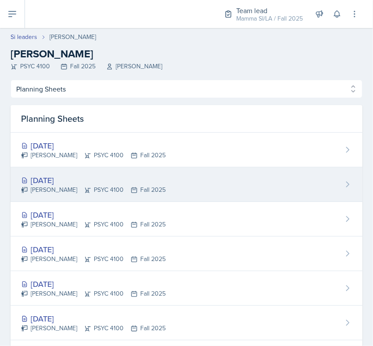
click at [159, 149] on div "[DATE] [PERSON_NAME] PSYC 4100 Fall 2025" at bounding box center [187, 184] width 352 height 35
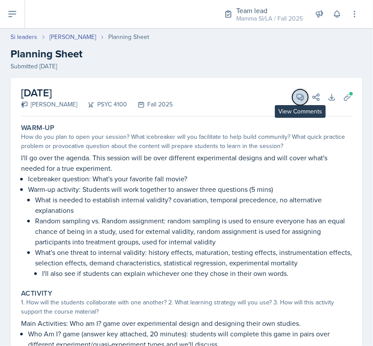
click at [292, 96] on button "View Comments" at bounding box center [300, 97] width 16 height 16
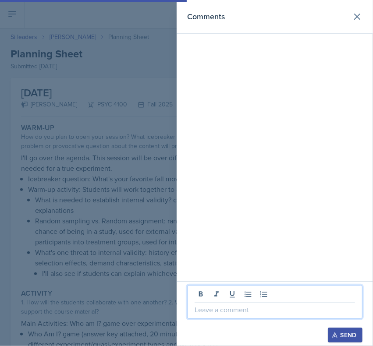
click at [251, 149] on p at bounding box center [275, 310] width 160 height 11
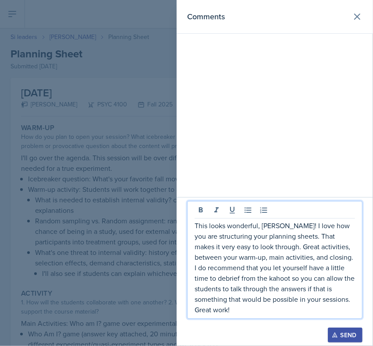
click at [268, 149] on p "This looks wonderful, [PERSON_NAME]! I love how you are structuring your planni…" at bounding box center [275, 267] width 160 height 95
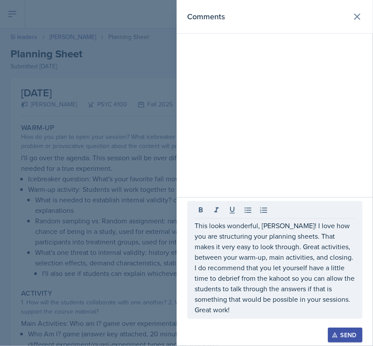
click at [357, 149] on button "Send" at bounding box center [345, 335] width 35 height 15
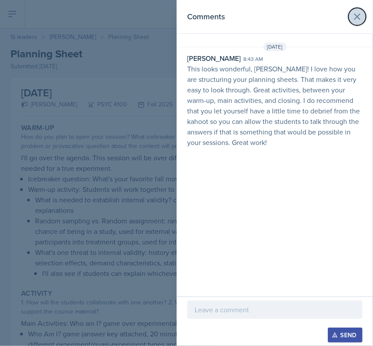
click at [356, 18] on icon at bounding box center [357, 16] width 5 height 5
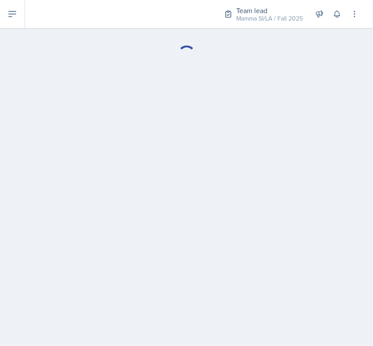
select select "Planning Sheets"
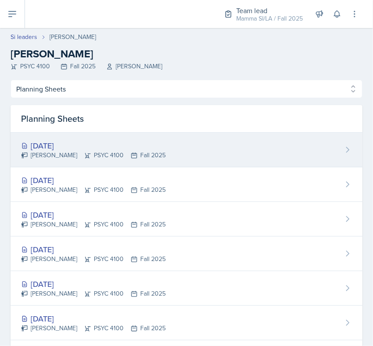
click at [90, 142] on div "[DATE]" at bounding box center [93, 146] width 145 height 12
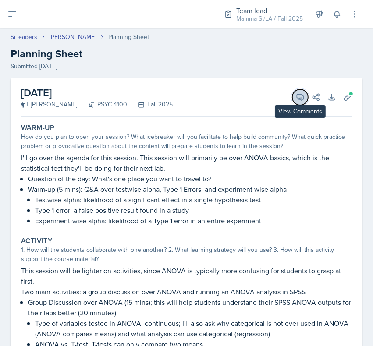
click at [296, 100] on icon at bounding box center [300, 97] width 9 height 9
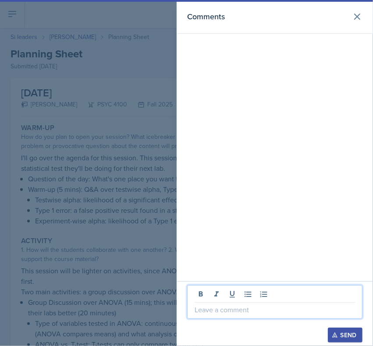
click at [254, 149] on p at bounding box center [275, 310] width 160 height 11
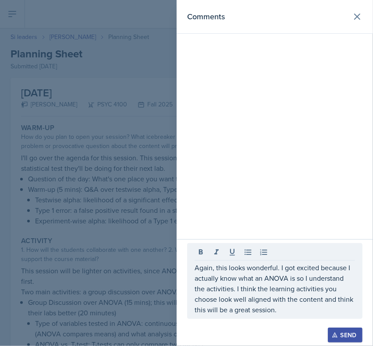
click at [338, 149] on div "Send" at bounding box center [345, 335] width 23 height 7
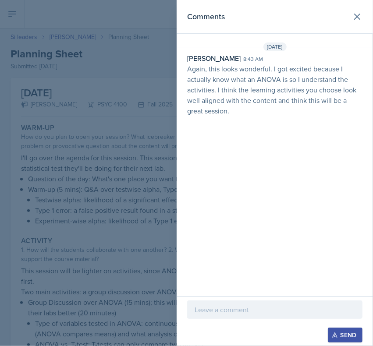
click at [362, 24] on header "Comments" at bounding box center [275, 17] width 196 height 34
click at [358, 19] on icon at bounding box center [357, 16] width 11 height 11
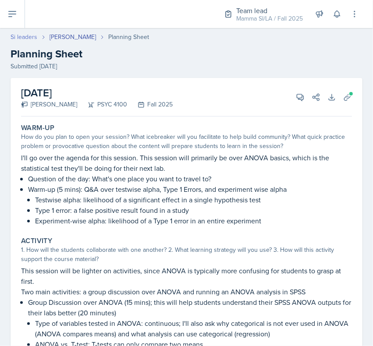
click at [25, 34] on link "Si leaders" at bounding box center [24, 36] width 27 height 9
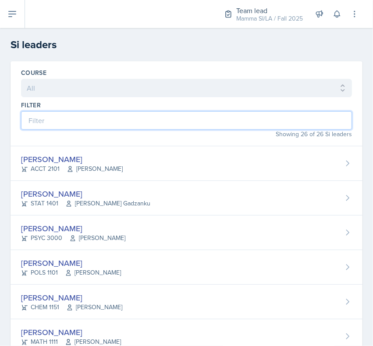
click at [137, 127] on input at bounding box center [186, 120] width 331 height 18
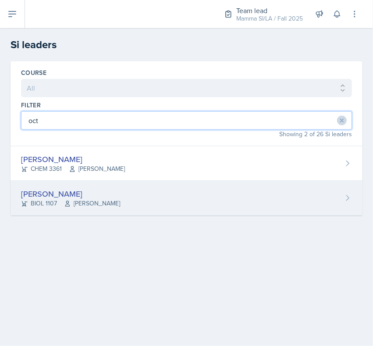
type input "oct"
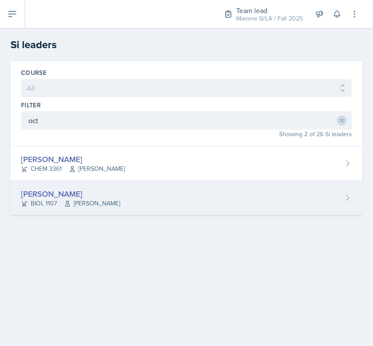
click at [92, 149] on div "[PERSON_NAME] BIOL 1107 [PERSON_NAME]" at bounding box center [187, 198] width 352 height 35
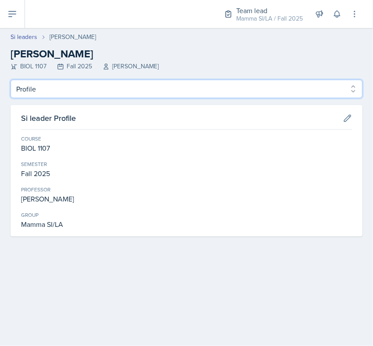
click at [104, 97] on select "Profile Planning Sheets Observation Forms Uploads" at bounding box center [187, 89] width 352 height 18
select select "Planning Sheets"
click at [11, 80] on select "Profile Planning Sheets Observation Forms Uploads" at bounding box center [187, 89] width 352 height 18
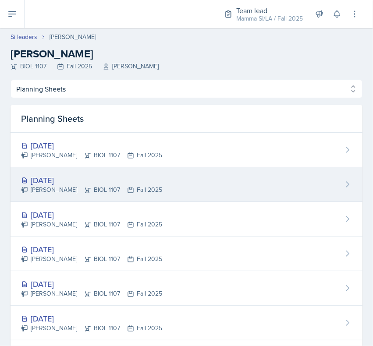
click at [76, 149] on div "[DATE]" at bounding box center [91, 180] width 141 height 12
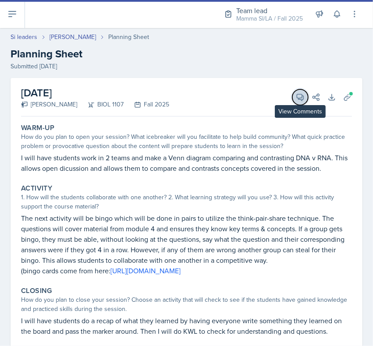
click at [297, 97] on icon at bounding box center [300, 97] width 7 height 7
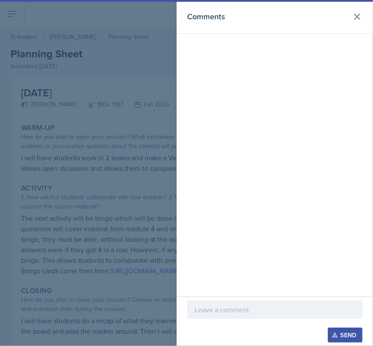
click at [284, 149] on div at bounding box center [274, 323] width 175 height 9
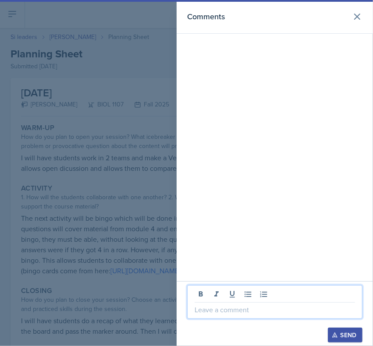
click at [281, 149] on p at bounding box center [275, 310] width 160 height 11
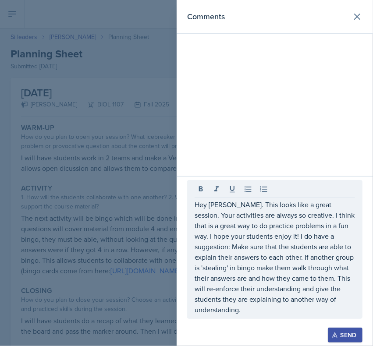
click at [345, 149] on div "Send" at bounding box center [345, 335] width 23 height 7
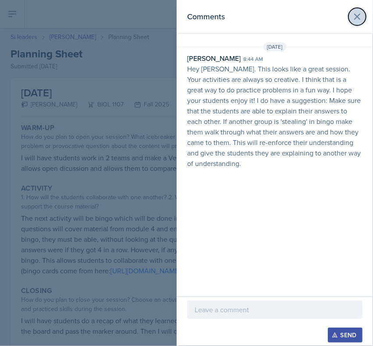
click at [357, 18] on icon at bounding box center [357, 16] width 11 height 11
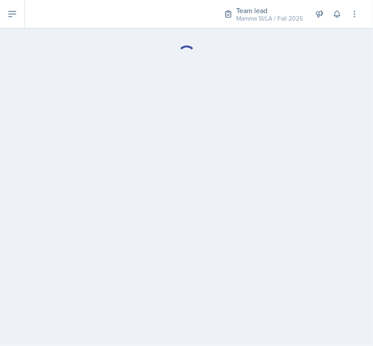
select select "Planning Sheets"
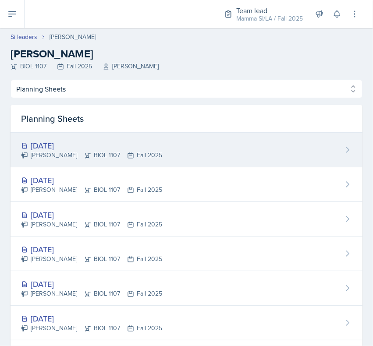
click at [125, 149] on div "[DATE]" at bounding box center [91, 146] width 141 height 12
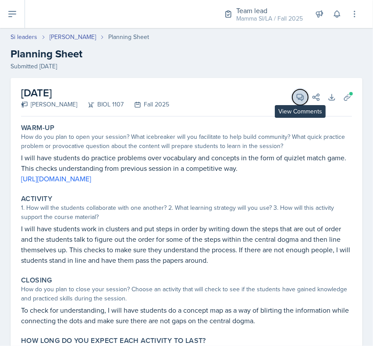
click at [292, 95] on button "View Comments" at bounding box center [300, 97] width 16 height 16
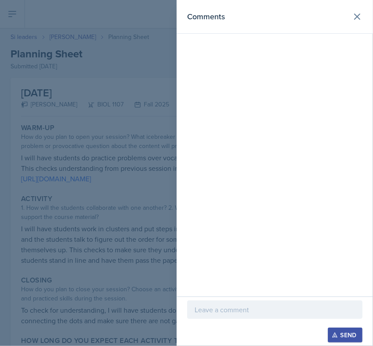
click at [268, 149] on div at bounding box center [274, 310] width 175 height 18
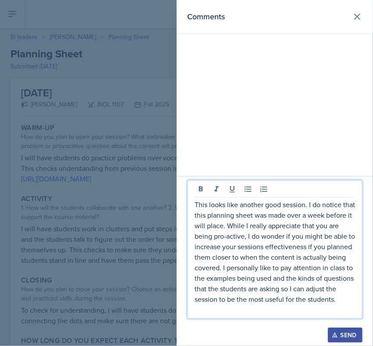
click at [338, 149] on div "Send" at bounding box center [345, 335] width 23 height 7
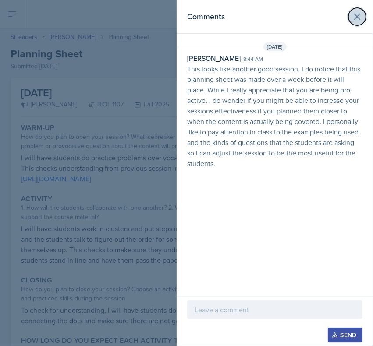
click at [357, 15] on icon at bounding box center [357, 16] width 11 height 11
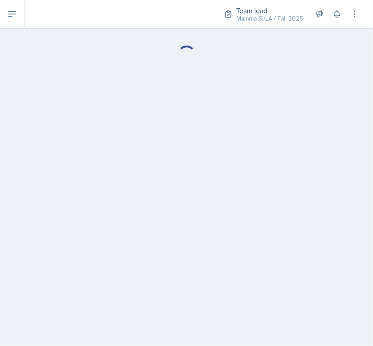
select select "Planning Sheets"
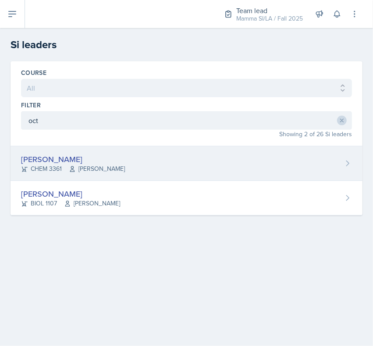
click at [84, 149] on span "[PERSON_NAME]" at bounding box center [97, 168] width 56 height 9
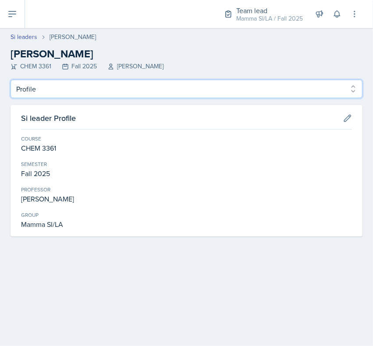
click at [248, 91] on select "Profile Planning Sheets Observation Forms Uploads" at bounding box center [187, 89] width 352 height 18
select select "Planning Sheets"
click at [11, 80] on select "Profile Planning Sheets Observation Forms Uploads" at bounding box center [187, 89] width 352 height 18
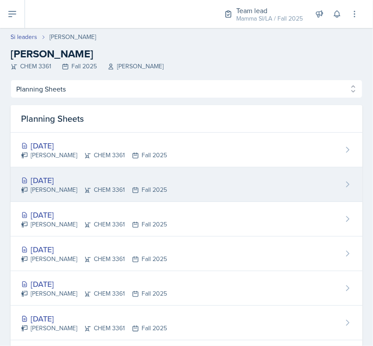
click at [82, 149] on div "[DATE] [PERSON_NAME] CHEM 3361 Fall 2025" at bounding box center [187, 184] width 352 height 35
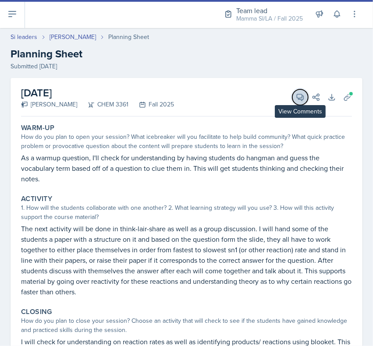
click at [296, 93] on icon at bounding box center [300, 97] width 9 height 9
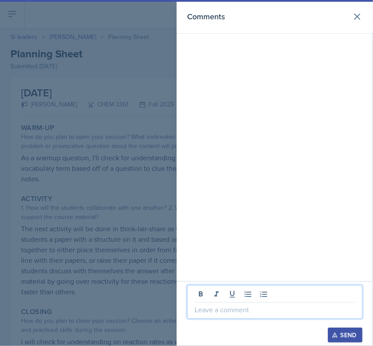
click at [215, 149] on p at bounding box center [275, 310] width 160 height 11
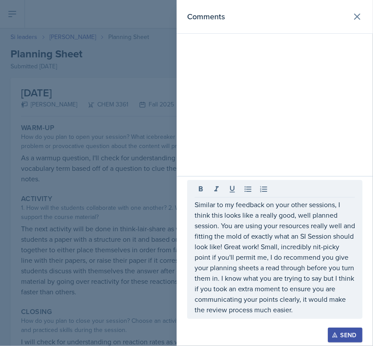
click at [343, 149] on div at bounding box center [274, 323] width 175 height 9
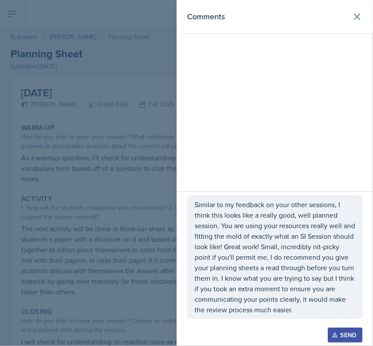
click at [343, 149] on div "Send" at bounding box center [345, 335] width 23 height 7
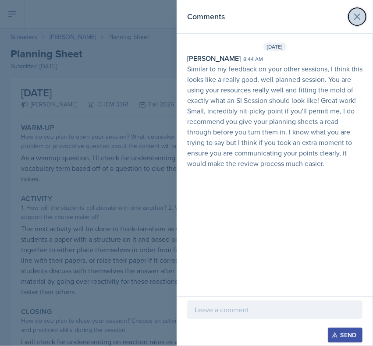
click at [363, 16] on button at bounding box center [357, 17] width 18 height 18
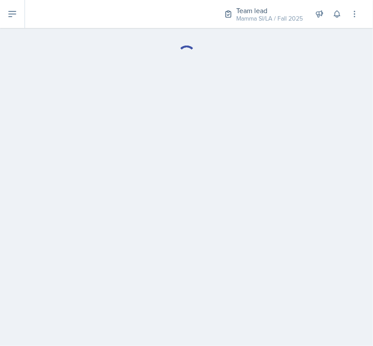
select select "Planning Sheets"
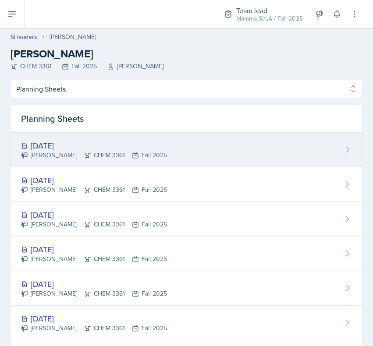
click at [112, 148] on div "[DATE]" at bounding box center [94, 146] width 146 height 12
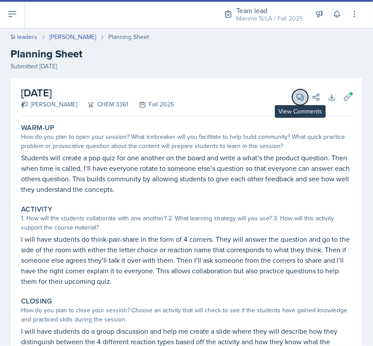
click at [296, 94] on icon at bounding box center [300, 97] width 9 height 9
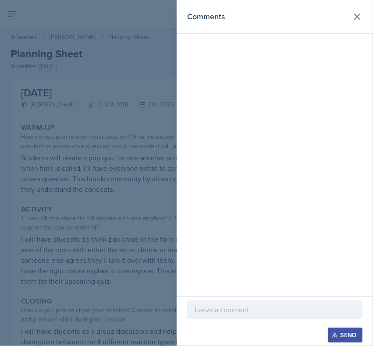
click at [201, 149] on p at bounding box center [275, 310] width 160 height 11
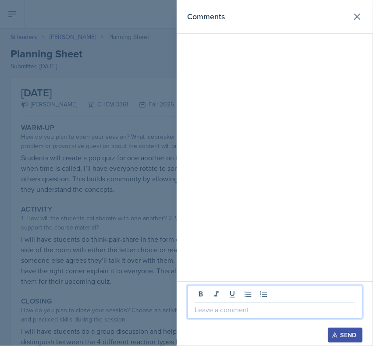
paste div
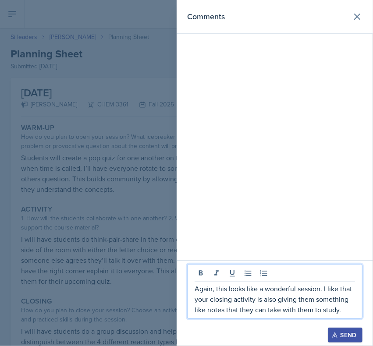
click at [351, 149] on div "Send" at bounding box center [345, 335] width 23 height 7
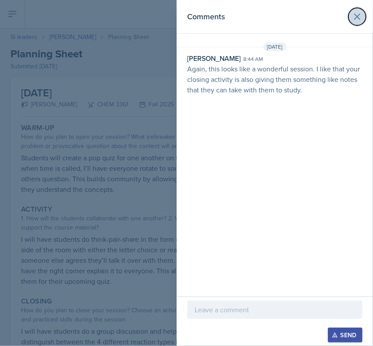
click at [359, 18] on icon at bounding box center [357, 16] width 11 height 11
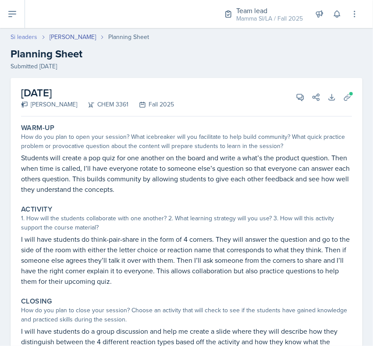
click at [14, 37] on link "Si leaders" at bounding box center [24, 36] width 27 height 9
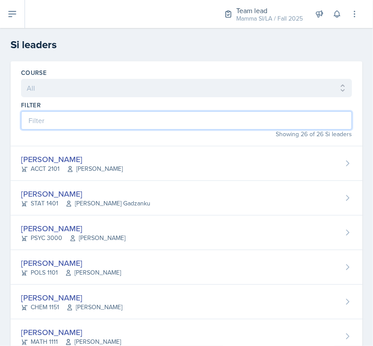
click at [121, 121] on input at bounding box center [186, 120] width 331 height 18
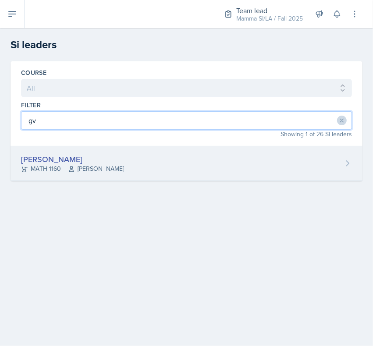
type input "gv"
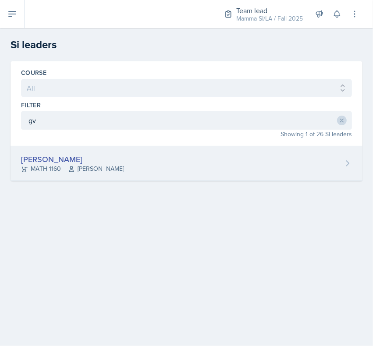
click at [83, 149] on div "[PERSON_NAME]" at bounding box center [72, 159] width 103 height 12
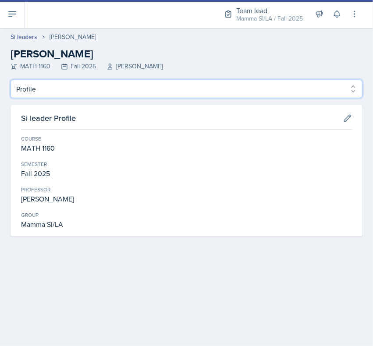
click at [108, 88] on select "Profile Planning Sheets Observation Forms Uploads" at bounding box center [187, 89] width 352 height 18
select select "Planning Sheets"
click at [11, 80] on select "Profile Planning Sheets Observation Forms Uploads" at bounding box center [187, 89] width 352 height 18
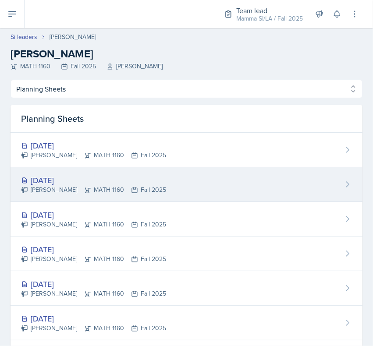
click at [157, 149] on div "[DATE]" at bounding box center [93, 180] width 145 height 12
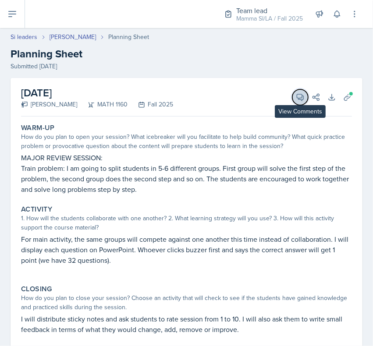
click at [297, 95] on icon at bounding box center [300, 97] width 7 height 7
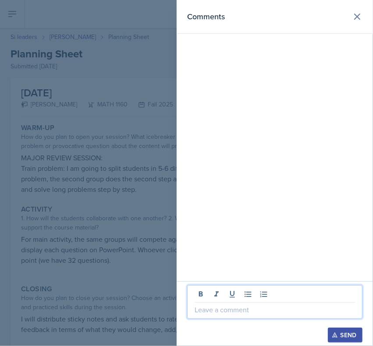
click at [269, 149] on p at bounding box center [275, 310] width 160 height 11
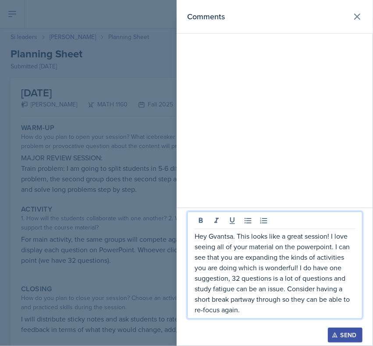
click at [348, 149] on div "Send" at bounding box center [345, 335] width 23 height 7
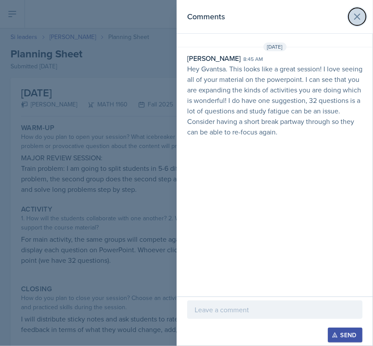
click at [364, 14] on button at bounding box center [357, 17] width 18 height 18
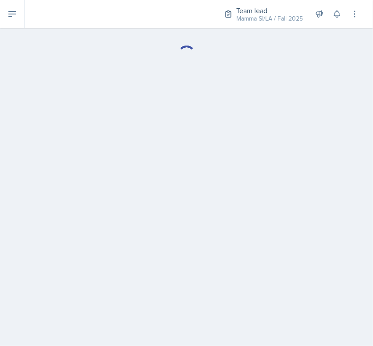
select select "Planning Sheets"
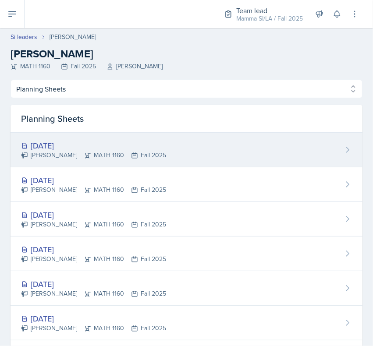
click at [91, 149] on div "[PERSON_NAME] MATH 1160 Fall 2025" at bounding box center [93, 155] width 145 height 9
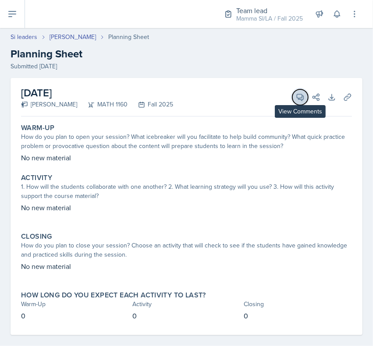
click at [296, 97] on icon at bounding box center [300, 97] width 9 height 9
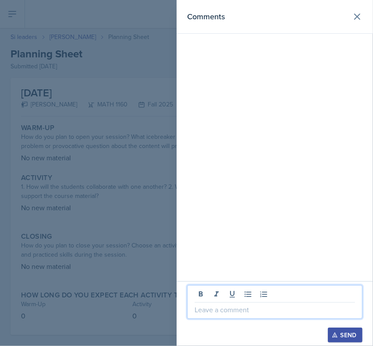
click at [270, 149] on p at bounding box center [275, 310] width 160 height 11
click at [298, 149] on p at bounding box center [275, 310] width 160 height 11
click at [290, 149] on p at bounding box center [275, 310] width 160 height 11
drag, startPoint x: 215, startPoint y: 308, endPoint x: 220, endPoint y: 313, distance: 6.8
click at [220, 149] on p at bounding box center [275, 310] width 160 height 11
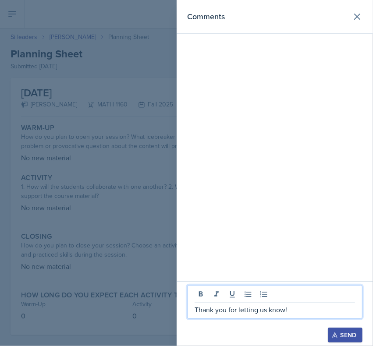
click at [348, 149] on div "Send" at bounding box center [345, 335] width 23 height 7
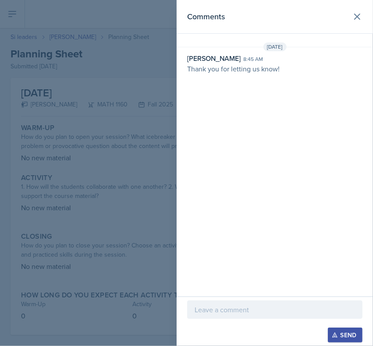
click at [366, 17] on header "Comments" at bounding box center [275, 17] width 196 height 34
click at [356, 17] on icon at bounding box center [357, 16] width 11 height 11
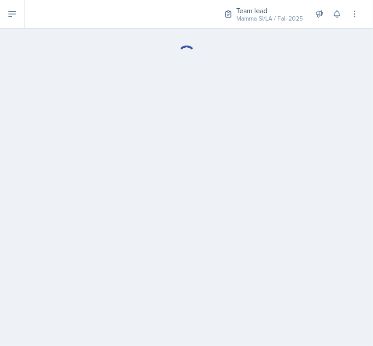
select select "Planning Sheets"
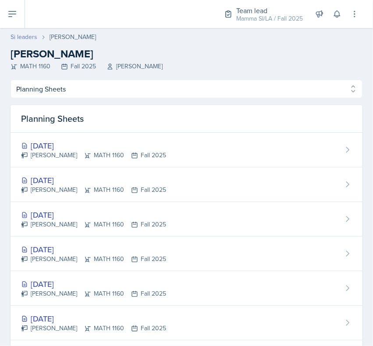
click at [25, 36] on link "Si leaders" at bounding box center [24, 36] width 27 height 9
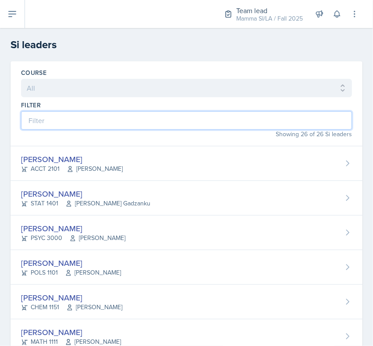
click at [125, 124] on input at bounding box center [186, 120] width 331 height 18
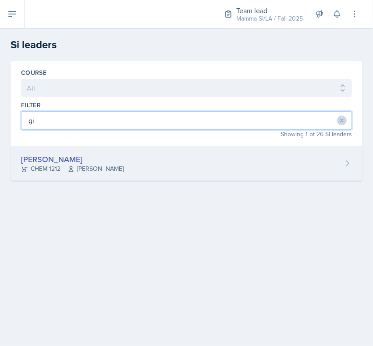
type input "gi"
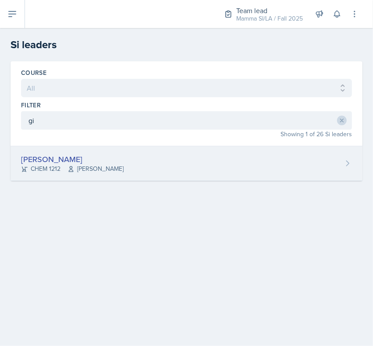
click at [102, 149] on div "[PERSON_NAME]" at bounding box center [72, 159] width 103 height 12
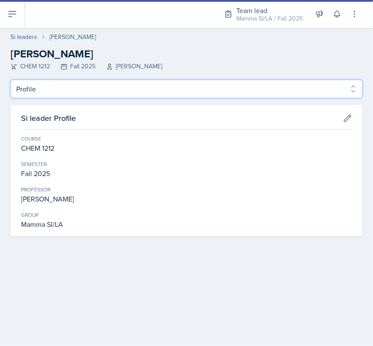
drag, startPoint x: 197, startPoint y: 82, endPoint x: 188, endPoint y: 86, distance: 9.6
click at [188, 86] on select "Profile Planning Sheets Observation Forms Uploads" at bounding box center [187, 89] width 352 height 18
select select "Planning Sheets"
click at [11, 80] on select "Profile Planning Sheets Observation Forms Uploads" at bounding box center [187, 89] width 352 height 18
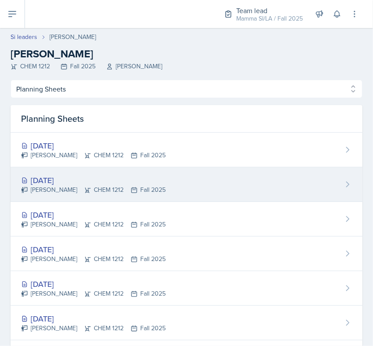
click at [198, 149] on div "[DATE] [PERSON_NAME] CHEM 1212 Fall 2025" at bounding box center [187, 184] width 352 height 35
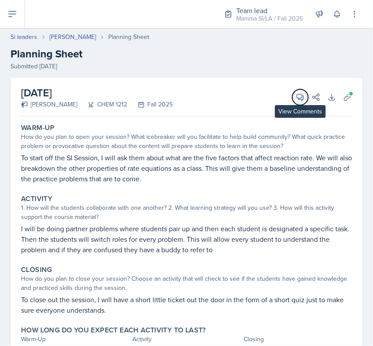
drag, startPoint x: 293, startPoint y: 97, endPoint x: 272, endPoint y: 128, distance: 37.3
click at [288, 106] on div "[DATE] [PERSON_NAME] CHEM 1212 Fall 2025 View Comments Comments Send Share Down…" at bounding box center [186, 97] width 331 height 39
click at [297, 94] on button "View Comments" at bounding box center [300, 97] width 16 height 16
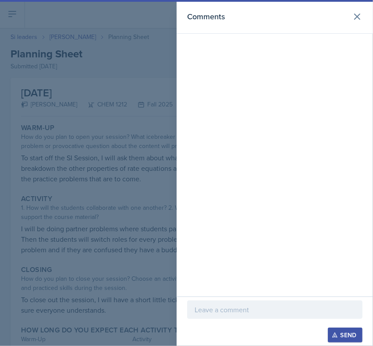
click at [245, 149] on p at bounding box center [275, 310] width 160 height 11
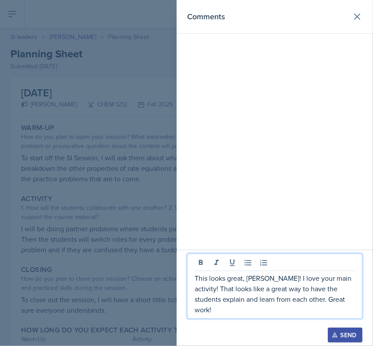
click at [247, 149] on p "This looks great, [PERSON_NAME]! I love your main activity! That looks like a g…" at bounding box center [275, 294] width 160 height 42
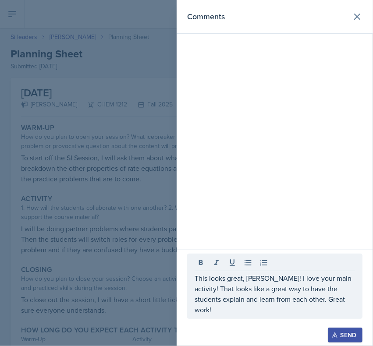
click at [341, 149] on button "Send" at bounding box center [345, 335] width 35 height 15
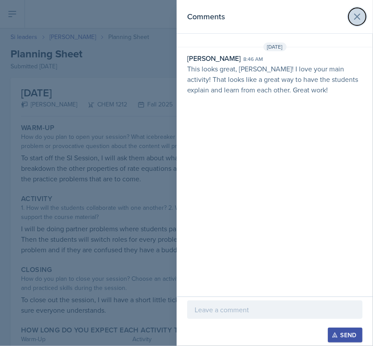
click at [358, 19] on icon at bounding box center [357, 16] width 11 height 11
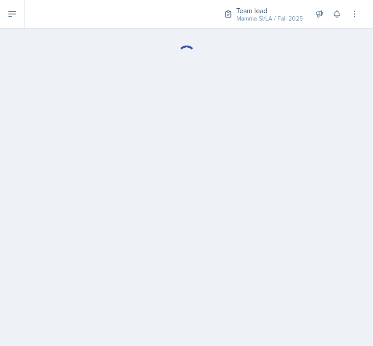
select select "Planning Sheets"
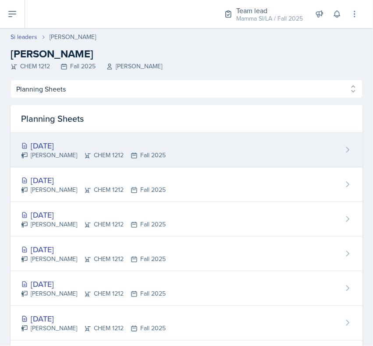
click at [114, 149] on div "[PERSON_NAME] CHEM 1212 Fall 2025" at bounding box center [93, 155] width 145 height 9
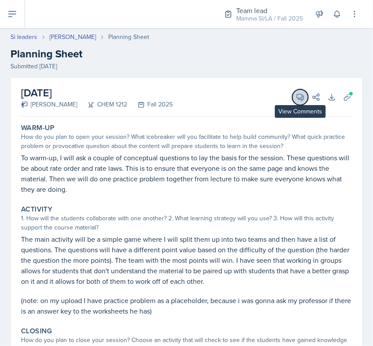
click at [296, 100] on icon at bounding box center [300, 97] width 9 height 9
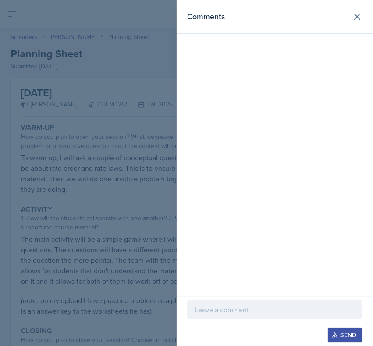
click at [233, 149] on p at bounding box center [275, 310] width 160 height 11
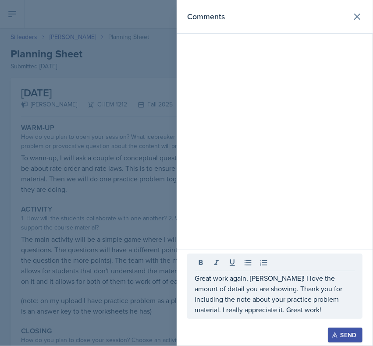
click at [345, 149] on div "Send" at bounding box center [345, 335] width 23 height 7
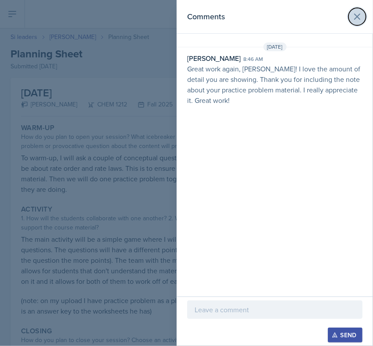
click at [360, 12] on icon at bounding box center [357, 16] width 11 height 11
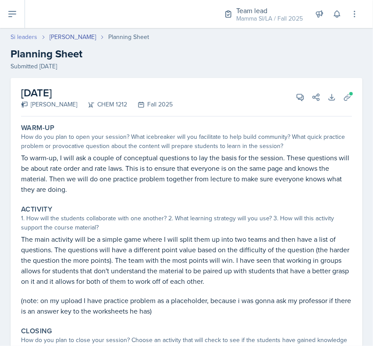
click at [25, 37] on link "Si leaders" at bounding box center [24, 36] width 27 height 9
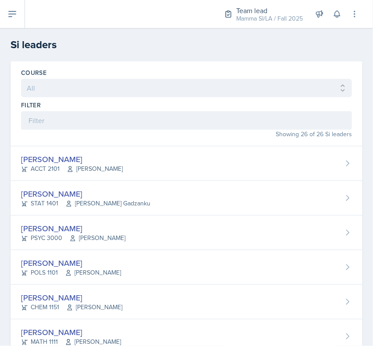
drag, startPoint x: 167, startPoint y: 106, endPoint x: 167, endPoint y: 115, distance: 9.2
click at [167, 113] on div "Filter" at bounding box center [186, 115] width 331 height 29
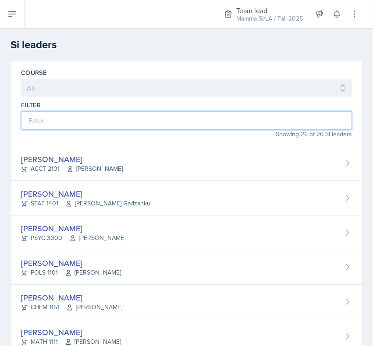
click at [167, 115] on input at bounding box center [186, 120] width 331 height 18
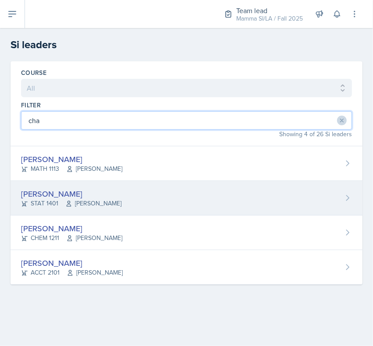
type input "cha"
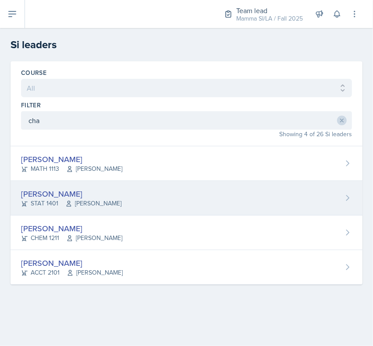
click at [76, 149] on div "[PERSON_NAME]" at bounding box center [71, 194] width 100 height 12
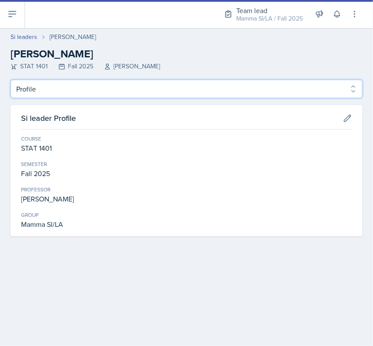
drag, startPoint x: 296, startPoint y: 83, endPoint x: 279, endPoint y: 92, distance: 19.2
click at [296, 84] on select "Profile Planning Sheets Observation Forms Uploads" at bounding box center [187, 89] width 352 height 18
click at [11, 80] on select "Profile Planning Sheets Observation Forms Uploads" at bounding box center [187, 89] width 352 height 18
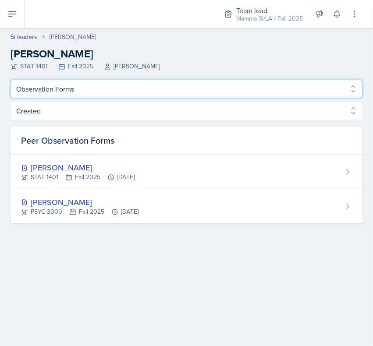
drag, startPoint x: 178, startPoint y: 87, endPoint x: 172, endPoint y: 92, distance: 8.1
click at [178, 87] on select "Profile Planning Sheets Observation Forms Uploads" at bounding box center [187, 89] width 352 height 18
select select "Planning Sheets"
click at [11, 80] on select "Profile Planning Sheets Observation Forms Uploads" at bounding box center [187, 89] width 352 height 18
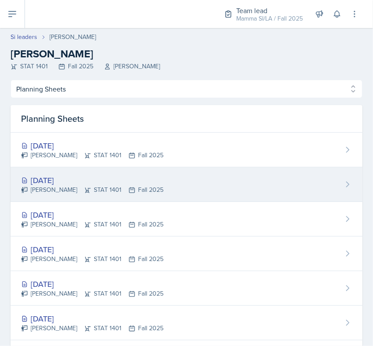
click at [220, 149] on div "[DATE] [PERSON_NAME] STAT 1401 Fall 2025" at bounding box center [187, 184] width 352 height 35
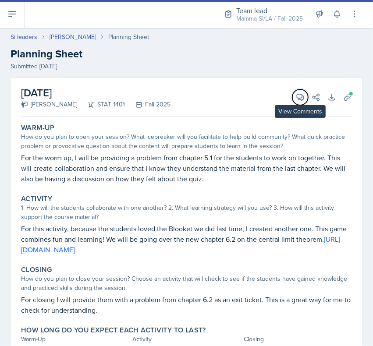
click at [297, 94] on button "View Comments" at bounding box center [300, 97] width 16 height 16
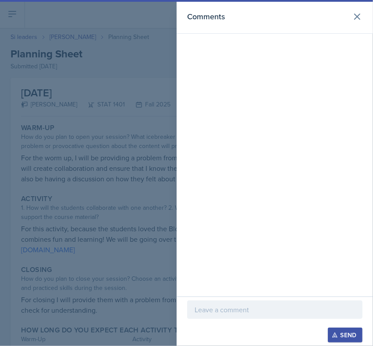
click at [262, 149] on p at bounding box center [275, 310] width 160 height 11
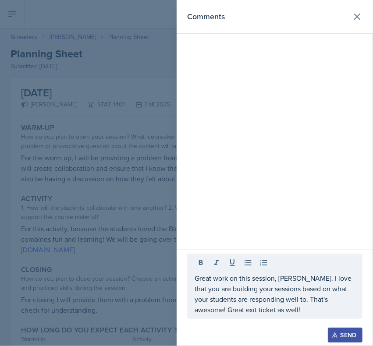
click at [340, 149] on div "Send" at bounding box center [345, 335] width 23 height 7
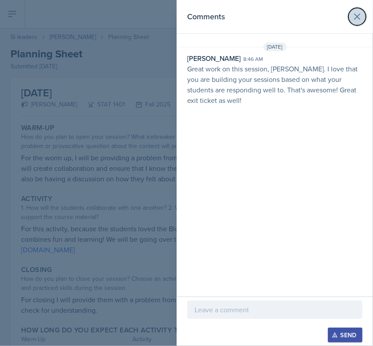
click at [358, 18] on icon at bounding box center [357, 16] width 11 height 11
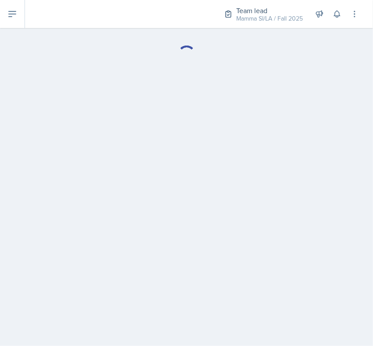
select select "Planning Sheets"
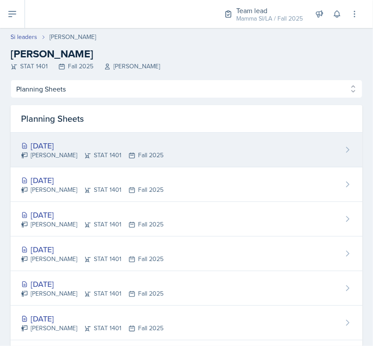
click at [119, 149] on div "[PERSON_NAME] STAT 1401 Fall 2025" at bounding box center [92, 155] width 142 height 9
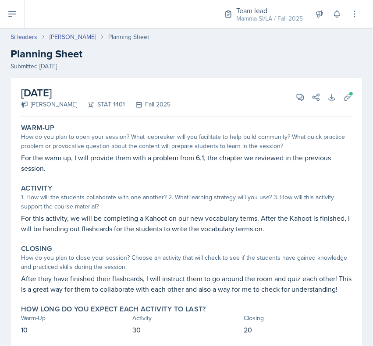
click at [286, 104] on div "[DATE] [PERSON_NAME] STAT 1401 Fall 2025 View Comments Comments Send Share Down…" at bounding box center [186, 97] width 331 height 39
click at [296, 97] on icon at bounding box center [300, 97] width 9 height 9
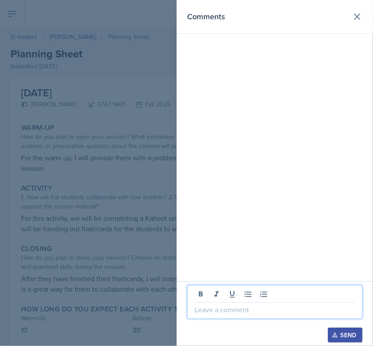
click at [252, 149] on p at bounding box center [275, 310] width 160 height 11
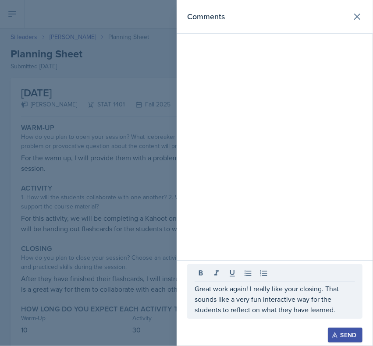
click at [342, 149] on div at bounding box center [274, 323] width 175 height 9
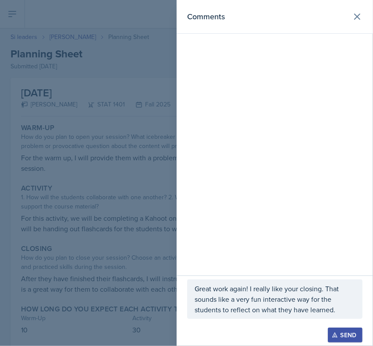
click at [343, 149] on button "Send" at bounding box center [345, 335] width 35 height 15
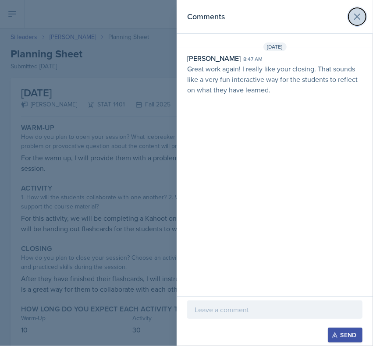
click at [358, 23] on button at bounding box center [357, 17] width 18 height 18
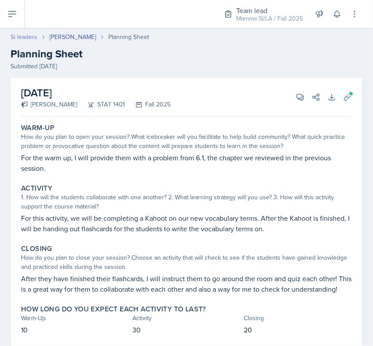
click at [27, 34] on link "Si leaders" at bounding box center [24, 36] width 27 height 9
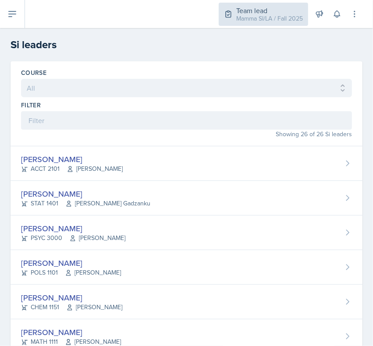
click at [255, 18] on div "Mamma SI/LA / Fall 2025" at bounding box center [269, 18] width 67 height 9
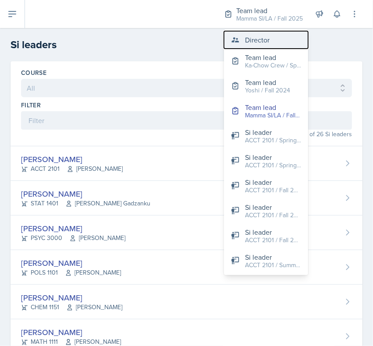
click at [255, 38] on div "Director" at bounding box center [257, 40] width 25 height 11
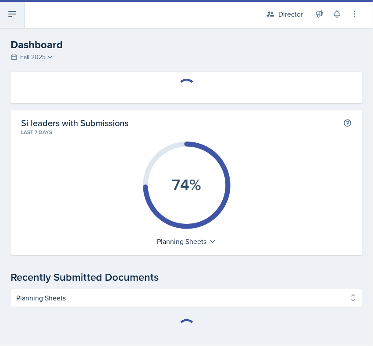
click at [14, 18] on icon at bounding box center [12, 14] width 11 height 11
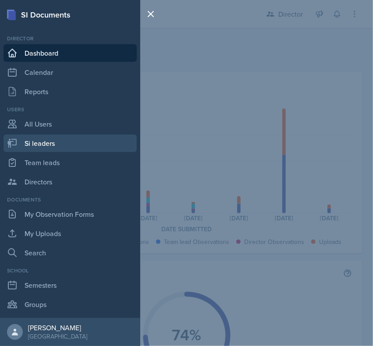
click at [58, 142] on link "Si leaders" at bounding box center [70, 144] width 133 height 18
select select "2bed604d-1099-4043-b1bc-2365e8740244"
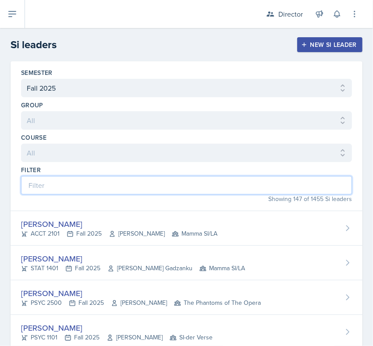
click at [66, 149] on input at bounding box center [186, 185] width 331 height 18
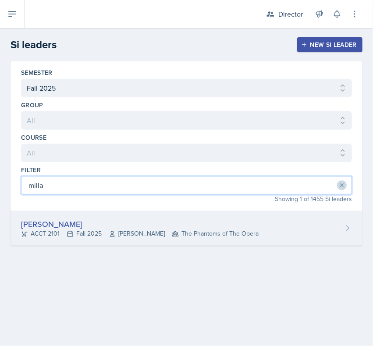
type input "milla"
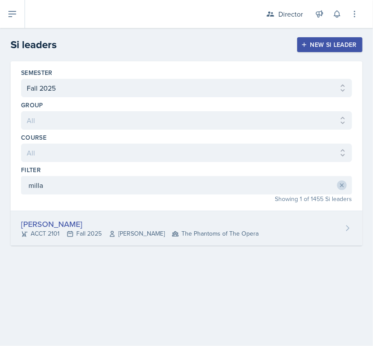
click at [96, 149] on div "[PERSON_NAME] ACCT 2101 Fall 2025 [PERSON_NAME] The Phantoms of The Opera" at bounding box center [187, 228] width 352 height 35
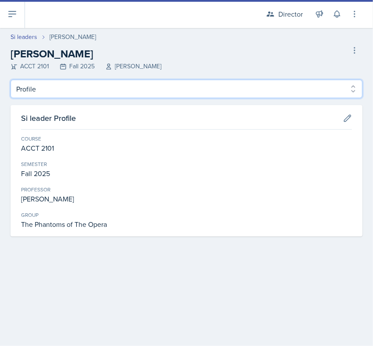
click at [189, 96] on select "Profile Planning Sheets Observation Forms Uploads" at bounding box center [187, 89] width 352 height 18
select select "Planning Sheets"
click at [11, 80] on select "Profile Planning Sheets Observation Forms Uploads" at bounding box center [187, 89] width 352 height 18
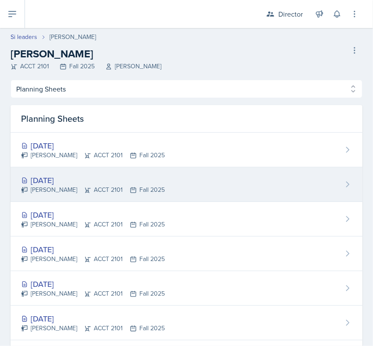
click at [132, 149] on div "[DATE]" at bounding box center [93, 180] width 144 height 12
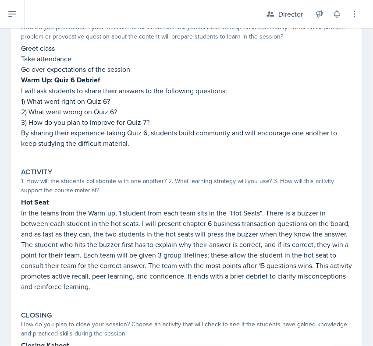
scroll to position [201, 0]
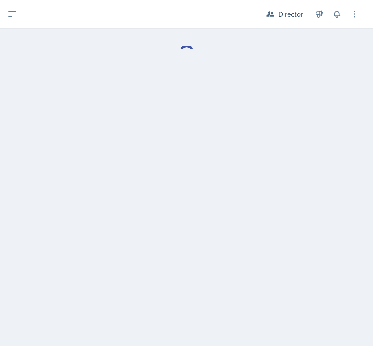
select select "Planning Sheets"
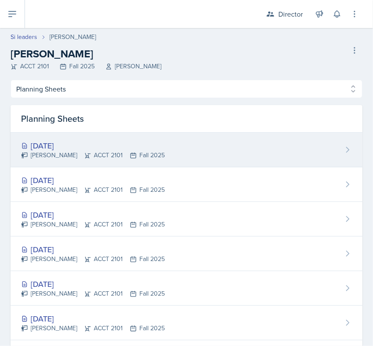
click at [91, 149] on div "[DATE]" at bounding box center [93, 146] width 144 height 12
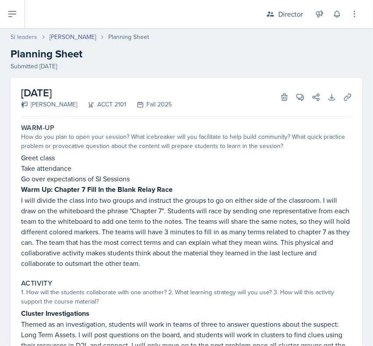
click at [22, 34] on link "Si leaders" at bounding box center [24, 36] width 27 height 9
select select "2bed604d-1099-4043-b1bc-2365e8740244"
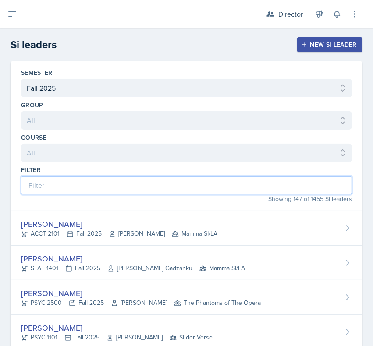
click at [100, 149] on input at bounding box center [186, 185] width 331 height 18
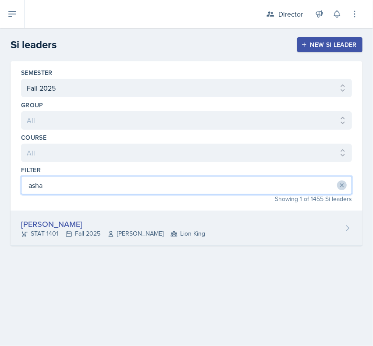
type input "asha"
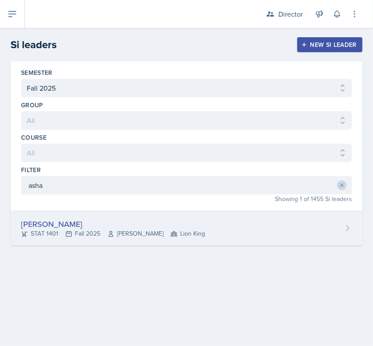
click at [147, 149] on div "[PERSON_NAME] STAT 1401 Fall 2025 [PERSON_NAME] Lion King" at bounding box center [187, 228] width 352 height 35
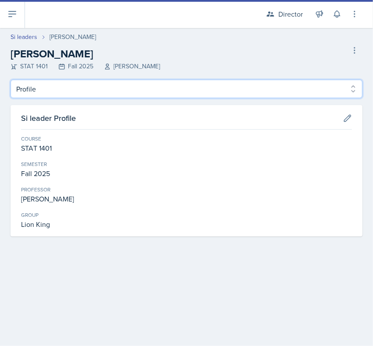
click at [104, 84] on select "Profile Planning Sheets Observation Forms Uploads" at bounding box center [187, 89] width 352 height 18
select select "Planning Sheets"
click at [11, 80] on select "Profile Planning Sheets Observation Forms Uploads" at bounding box center [187, 89] width 352 height 18
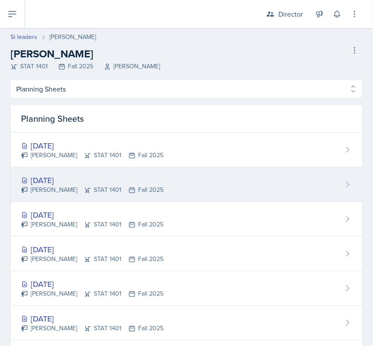
click at [130, 149] on div "[DATE]" at bounding box center [92, 180] width 142 height 12
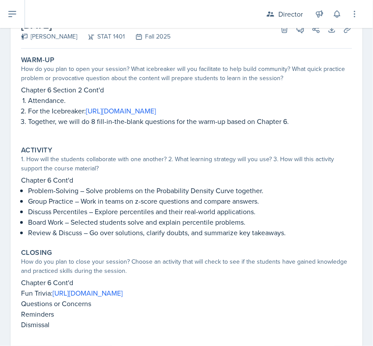
scroll to position [56, 0]
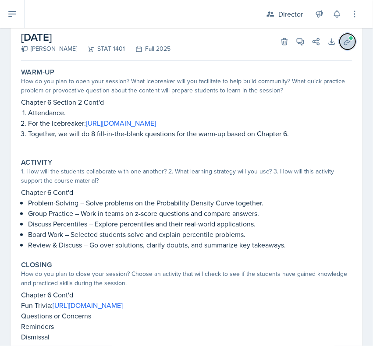
click at [340, 45] on button "Uploads" at bounding box center [348, 42] width 16 height 16
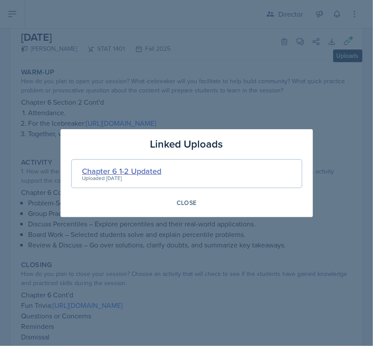
click at [143, 149] on div "Chapter 6 1-2 Updated" at bounding box center [121, 171] width 79 height 12
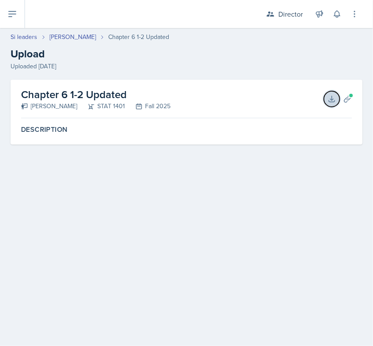
click at [336, 100] on icon at bounding box center [331, 99] width 9 height 9
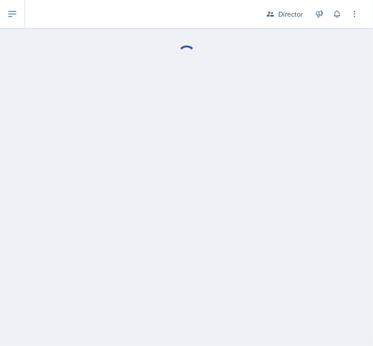
select select "Planning Sheets"
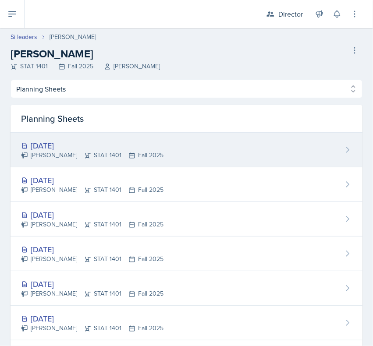
click at [83, 149] on div "[PERSON_NAME] STAT 1401 Fall 2025" at bounding box center [92, 155] width 142 height 9
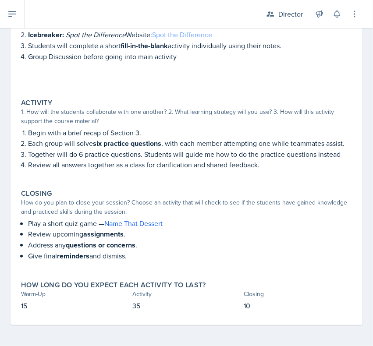
scroll to position [14, 0]
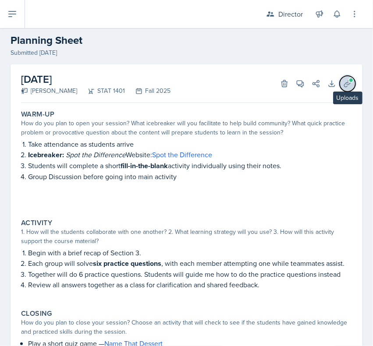
click at [348, 82] on span at bounding box center [350, 80] width 5 height 5
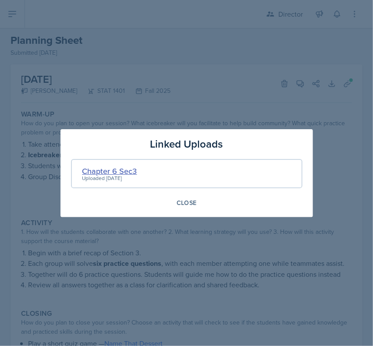
click at [121, 149] on div "Chapter 6 Sec3" at bounding box center [109, 171] width 55 height 12
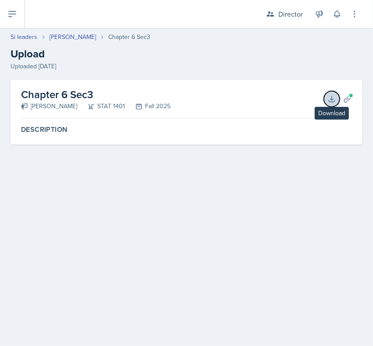
click at [332, 91] on button "Download" at bounding box center [332, 99] width 16 height 16
click at [23, 35] on link "Si leaders" at bounding box center [24, 36] width 27 height 9
select select "2bed604d-1099-4043-b1bc-2365e8740244"
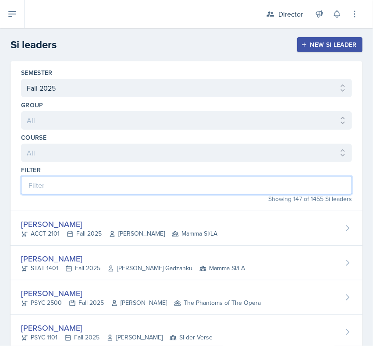
click at [100, 149] on input at bounding box center [186, 185] width 331 height 18
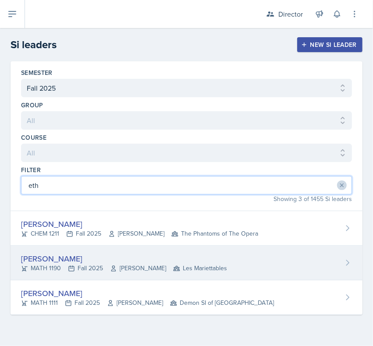
type input "eth"
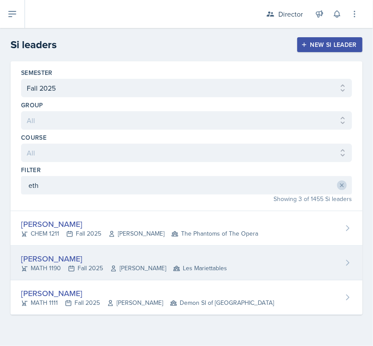
click at [113, 149] on icon at bounding box center [113, 268] width 4 height 5
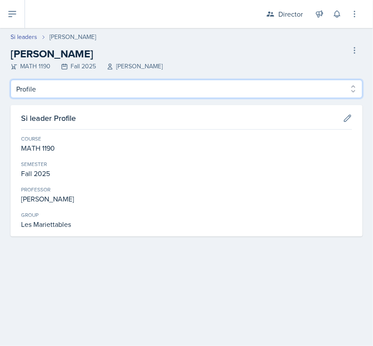
click at [79, 85] on select "Profile Planning Sheets Observation Forms Uploads" at bounding box center [187, 89] width 352 height 18
select select "Planning Sheets"
click at [11, 80] on select "Profile Planning Sheets Observation Forms Uploads" at bounding box center [187, 89] width 352 height 18
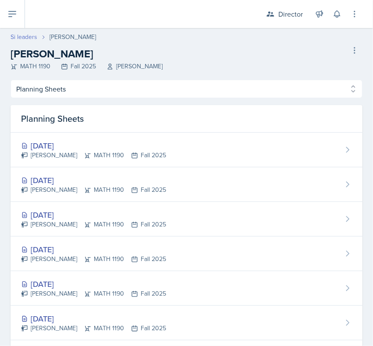
click at [27, 39] on link "Si leaders" at bounding box center [24, 36] width 27 height 9
select select "2bed604d-1099-4043-b1bc-2365e8740244"
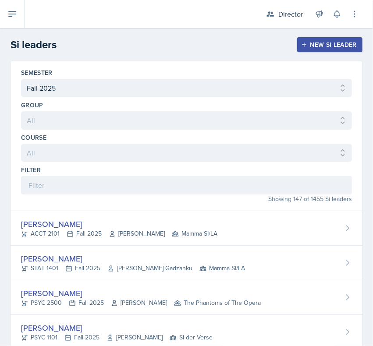
click at [20, 36] on header "Si leaders New Si leader" at bounding box center [186, 44] width 373 height 33
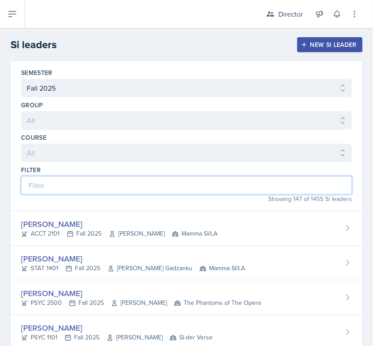
click at [79, 149] on input at bounding box center [186, 185] width 331 height 18
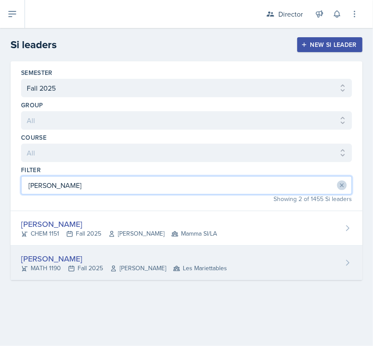
type input "[PERSON_NAME]"
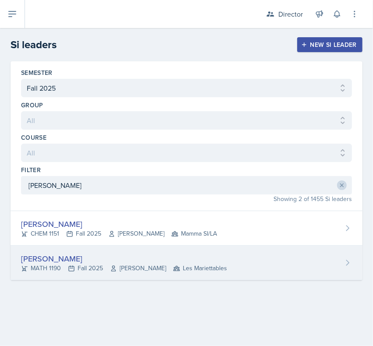
click at [63, 149] on div "[PERSON_NAME]" at bounding box center [124, 259] width 206 height 12
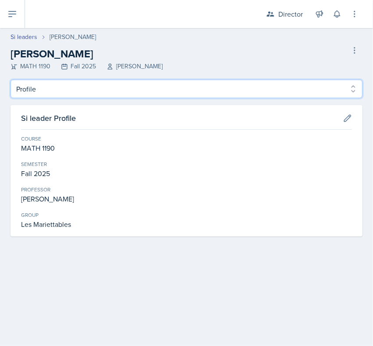
click at [79, 90] on select "Profile Planning Sheets Observation Forms Uploads" at bounding box center [187, 89] width 352 height 18
select select "Planning Sheets"
click at [11, 80] on select "Profile Planning Sheets Observation Forms Uploads" at bounding box center [187, 89] width 352 height 18
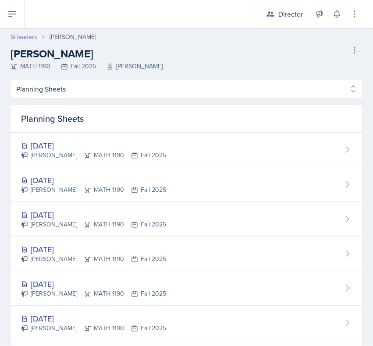
click at [27, 39] on link "Si leaders" at bounding box center [24, 36] width 27 height 9
select select "2bed604d-1099-4043-b1bc-2365e8740244"
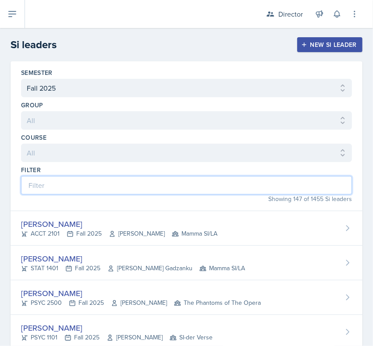
click at [96, 149] on input at bounding box center [186, 185] width 331 height 18
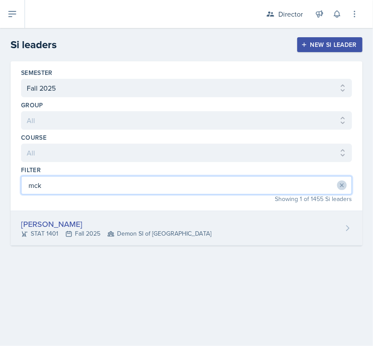
type input "mck"
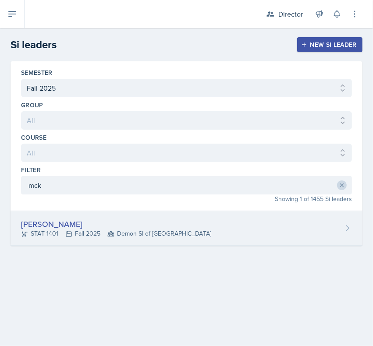
click at [100, 149] on div "[PERSON_NAME]" at bounding box center [116, 224] width 190 height 12
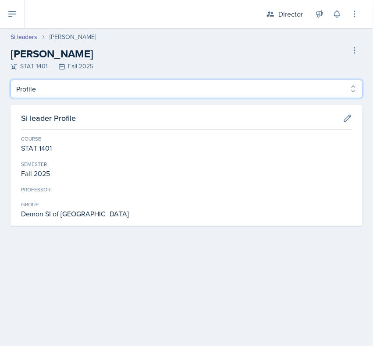
click at [115, 96] on select "Profile Planning Sheets Observation Forms Uploads" at bounding box center [187, 89] width 352 height 18
select select "Planning Sheets"
click at [11, 80] on select "Profile Planning Sheets Observation Forms Uploads" at bounding box center [187, 89] width 352 height 18
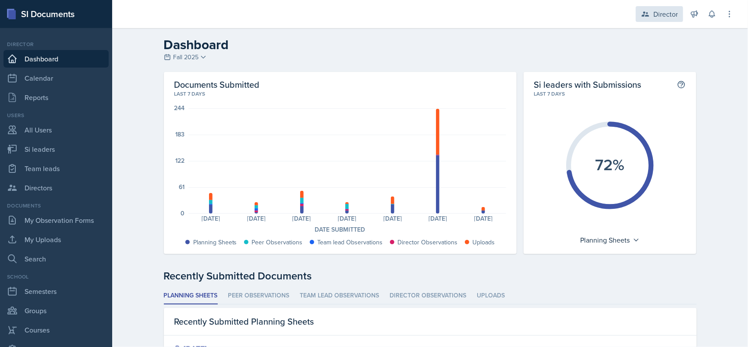
click at [658, 7] on div "Director" at bounding box center [659, 14] width 47 height 16
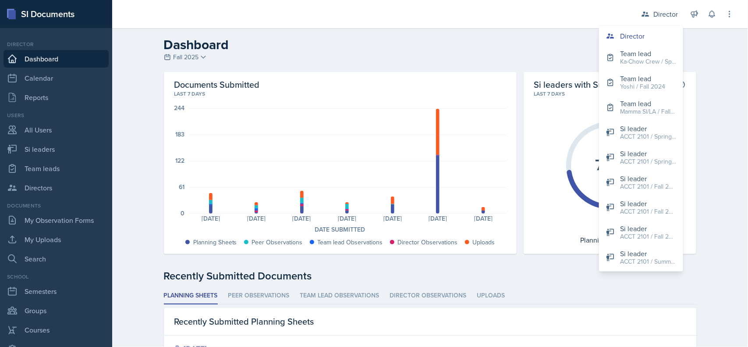
drag, startPoint x: 319, startPoint y: 69, endPoint x: 286, endPoint y: 71, distance: 32.9
click at [314, 69] on header "Dashboard Fall 2025 Fall 2025 Summer 2025 Spring 2025 Fall 2024 Summer 2024 Spr…" at bounding box center [430, 50] width 636 height 44
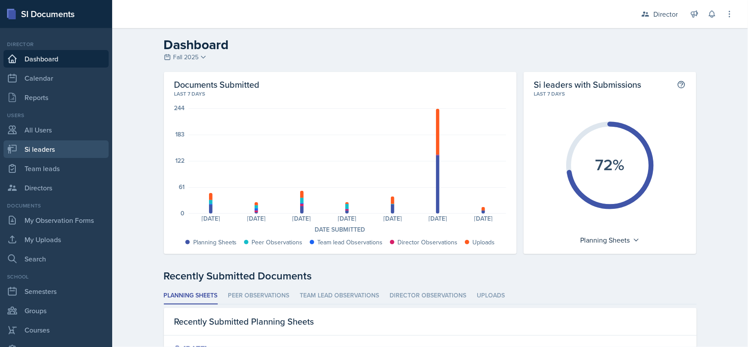
drag, startPoint x: 39, startPoint y: 145, endPoint x: 42, endPoint y: 141, distance: 4.5
click at [40, 143] on link "Si leaders" at bounding box center [56, 149] width 105 height 18
select select "2bed604d-1099-4043-b1bc-2365e8740244"
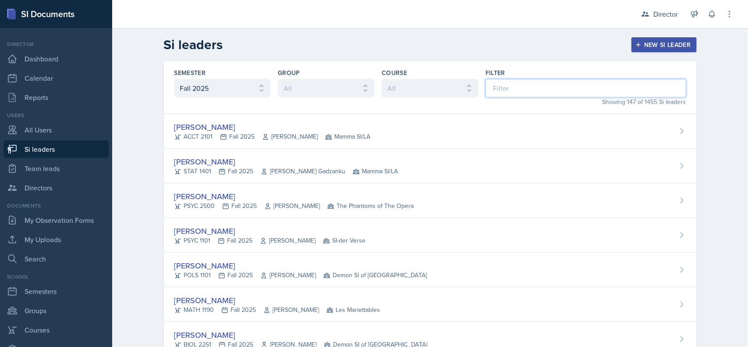
click at [516, 82] on input at bounding box center [586, 88] width 201 height 18
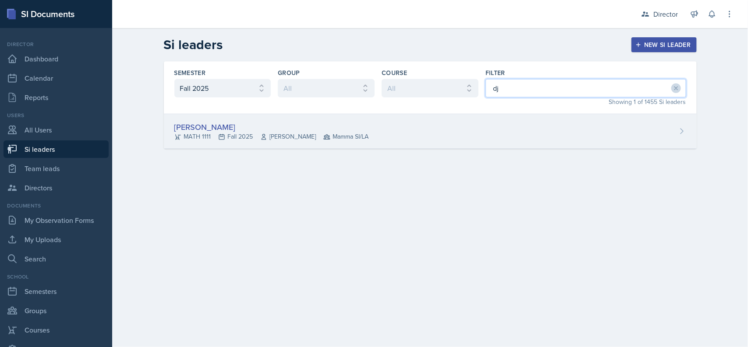
type input "dj"
click at [610, 120] on div "DJ Edwards MATH 1111 Fall 2025 Symon Kimitei Mamma SI/LA" at bounding box center [430, 131] width 533 height 35
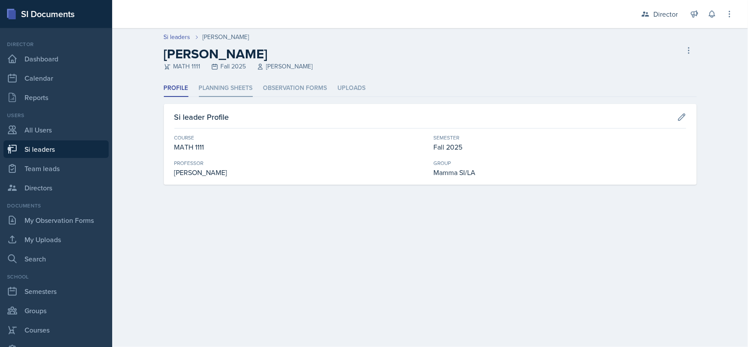
click at [235, 92] on li "Planning Sheets" at bounding box center [226, 88] width 54 height 17
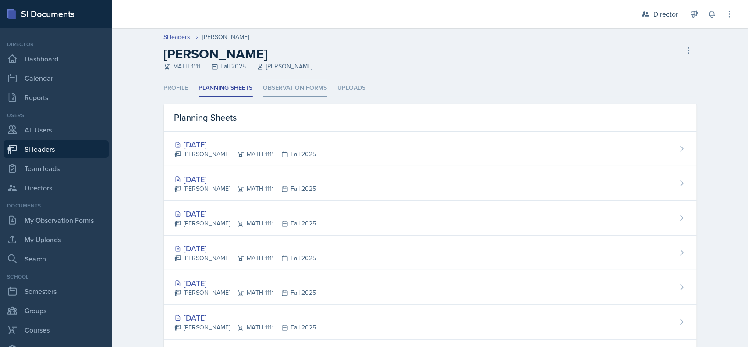
click at [300, 90] on li "Observation Forms" at bounding box center [295, 88] width 64 height 17
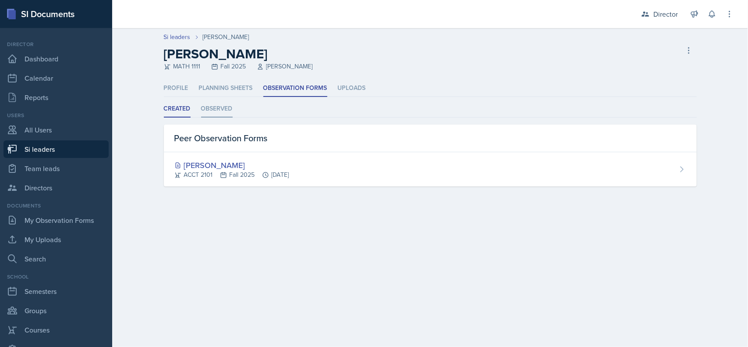
click at [213, 102] on li "Observed" at bounding box center [217, 108] width 32 height 17
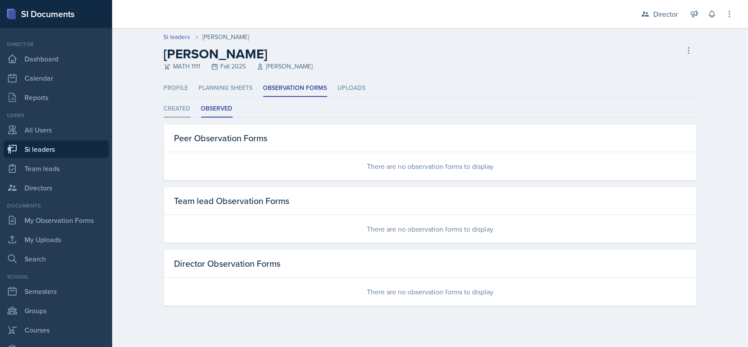
click at [173, 110] on li "Created" at bounding box center [177, 108] width 27 height 17
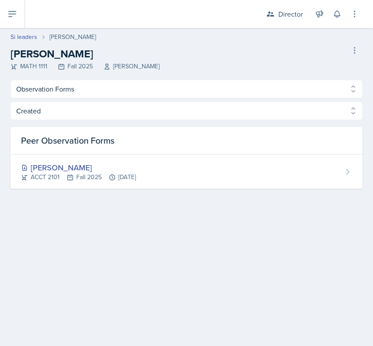
select select "Observation Forms"
